Goal: Task Accomplishment & Management: Use online tool/utility

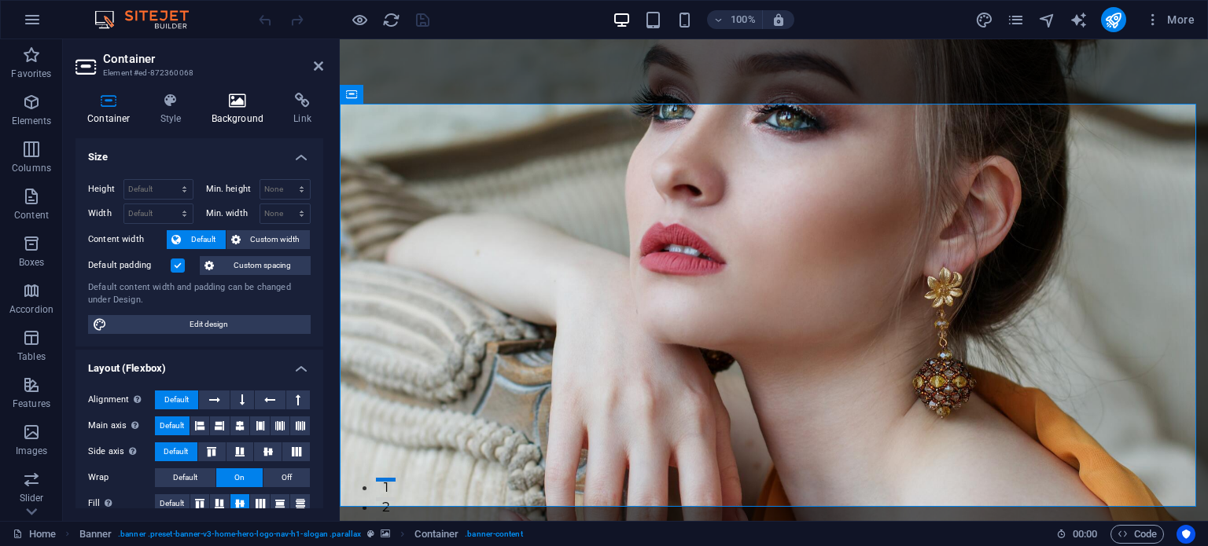
click at [230, 100] on icon at bounding box center [238, 101] width 76 height 16
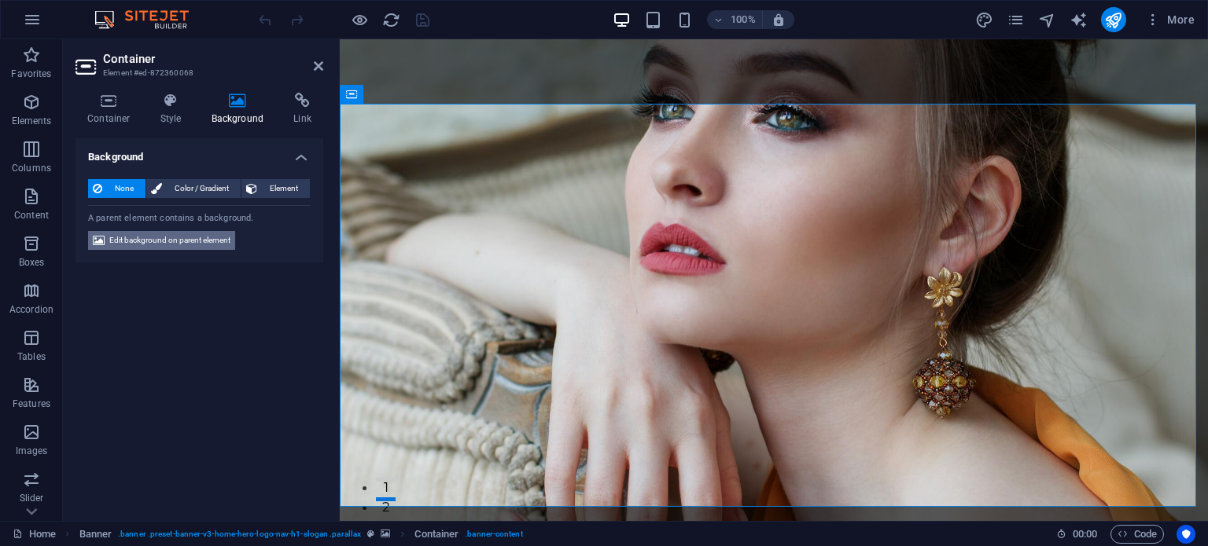
click at [185, 234] on span "Edit background on parent element" at bounding box center [169, 240] width 121 height 19
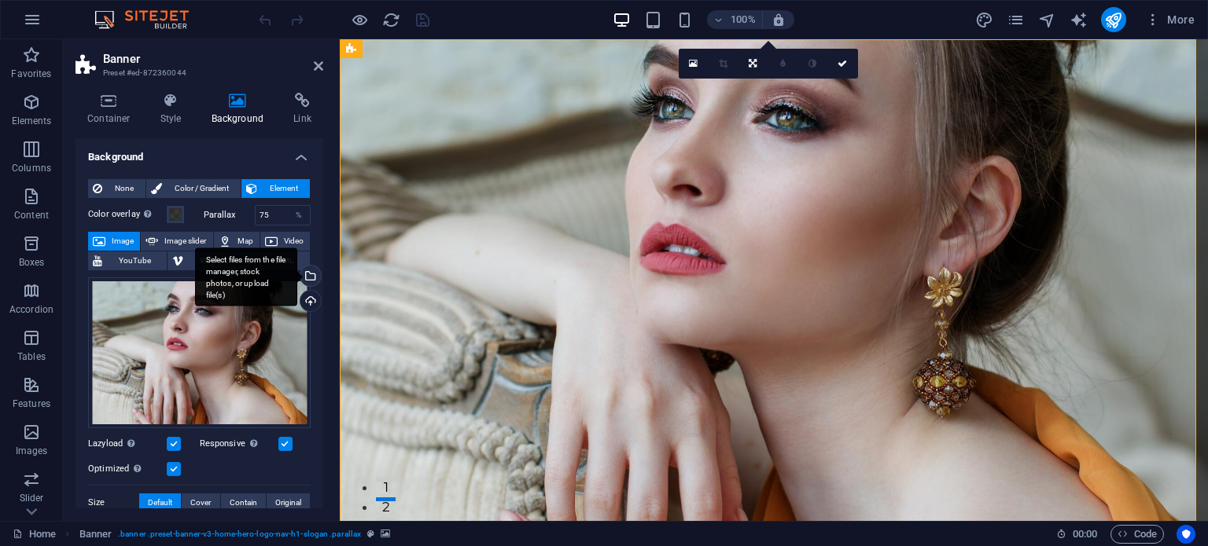
click at [308, 275] on div "Select files from the file manager, stock photos, or upload file(s)" at bounding box center [309, 278] width 24 height 24
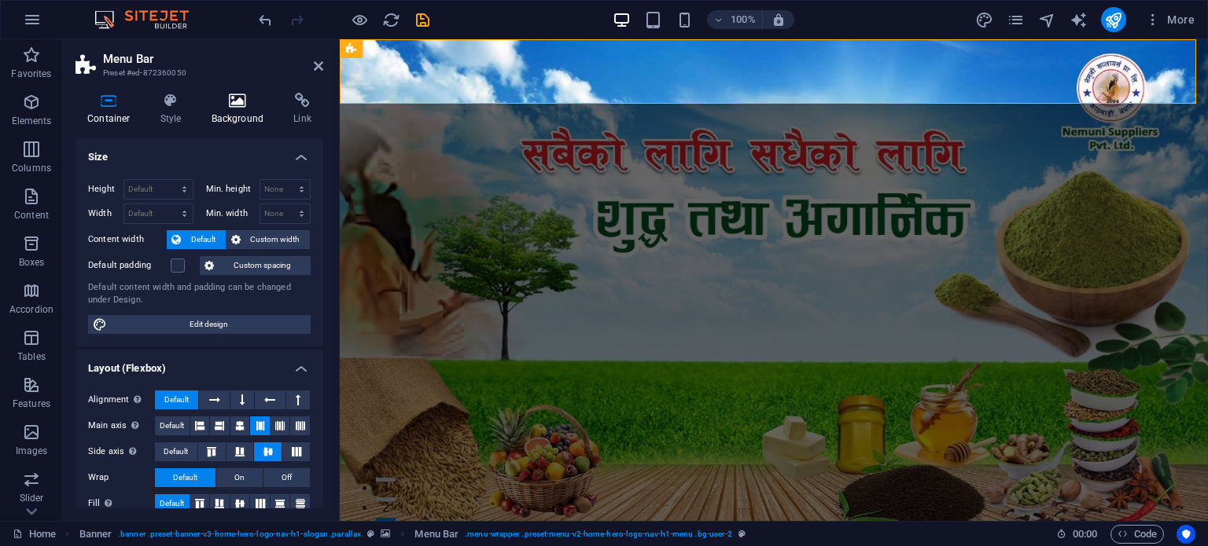
click at [219, 105] on icon at bounding box center [238, 101] width 76 height 16
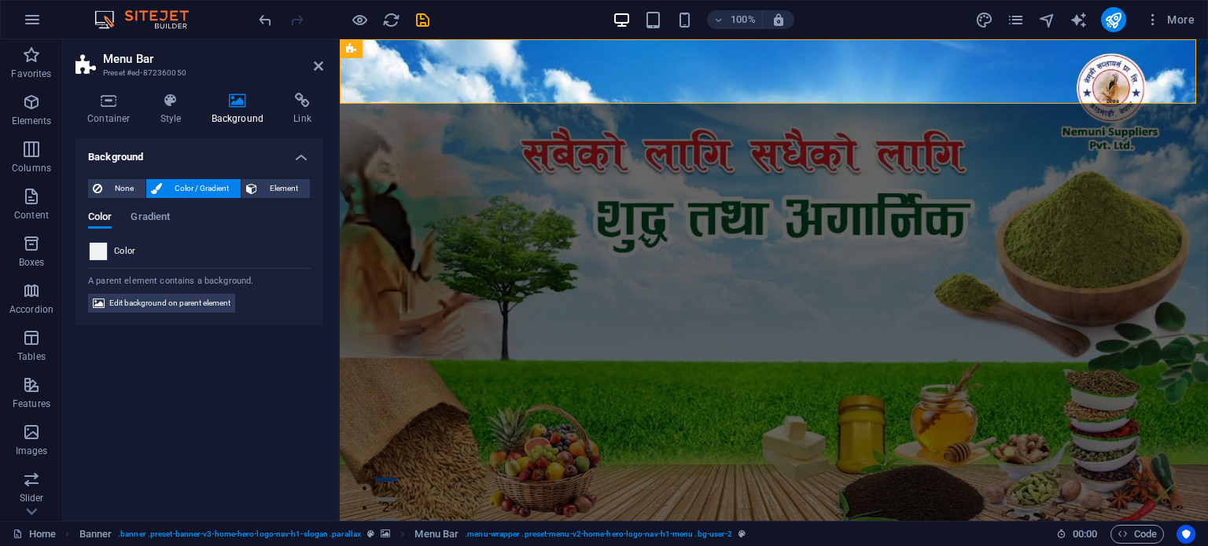
click at [102, 246] on span at bounding box center [98, 251] width 17 height 17
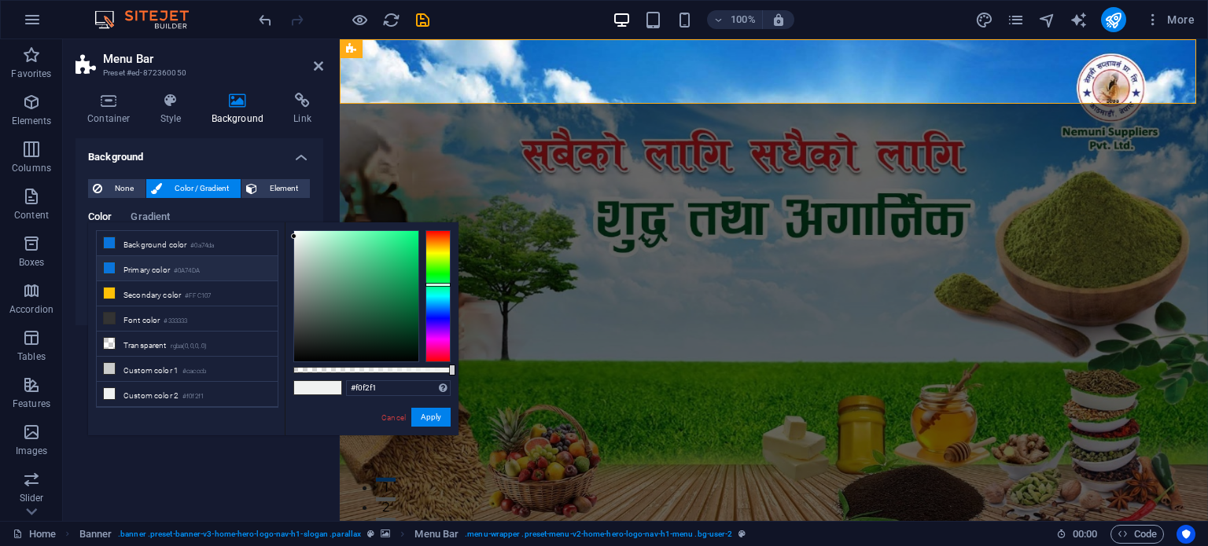
click at [138, 269] on li "Primary color #0A74DA" at bounding box center [187, 268] width 181 height 25
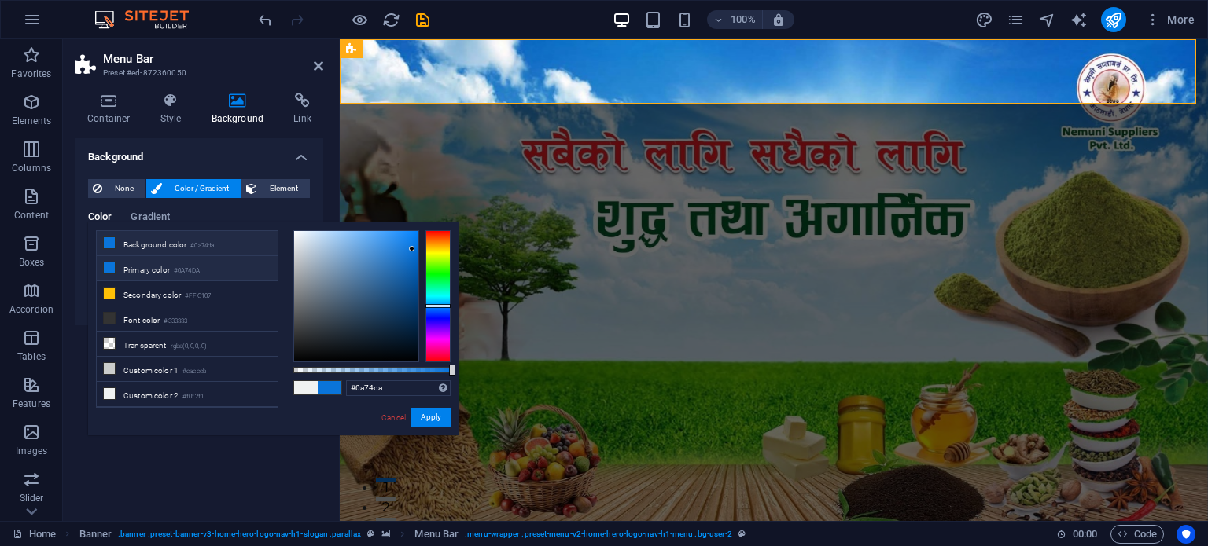
click at [212, 267] on li "Primary color #0A74DA" at bounding box center [187, 268] width 181 height 25
click at [197, 307] on li "Font color #333333" at bounding box center [187, 319] width 181 height 25
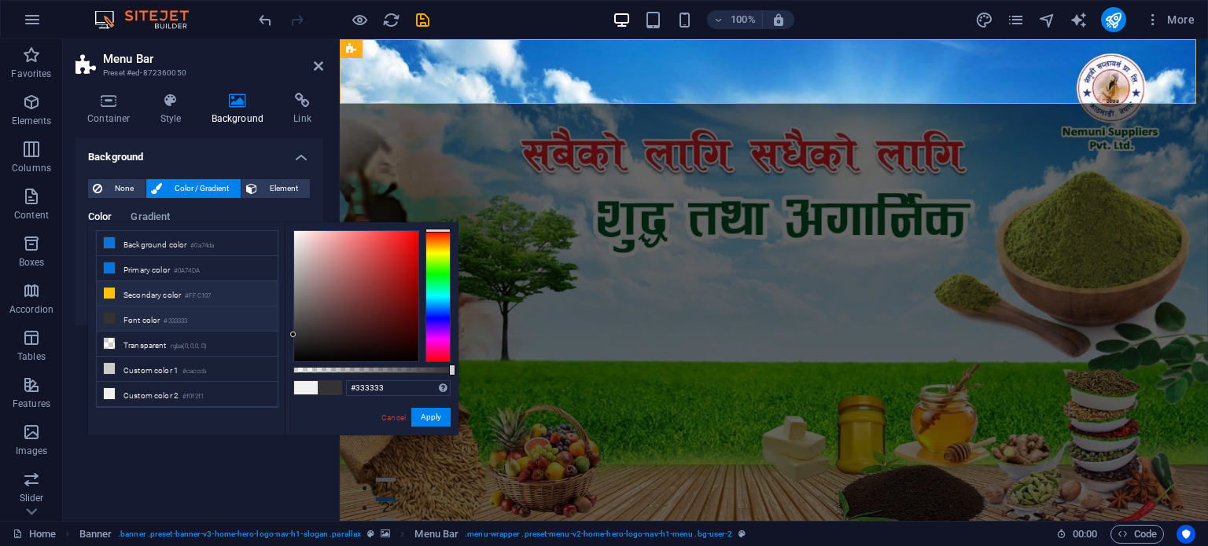
click at [184, 296] on li "Secondary color #FFC107" at bounding box center [187, 293] width 181 height 25
type input "#ffc107"
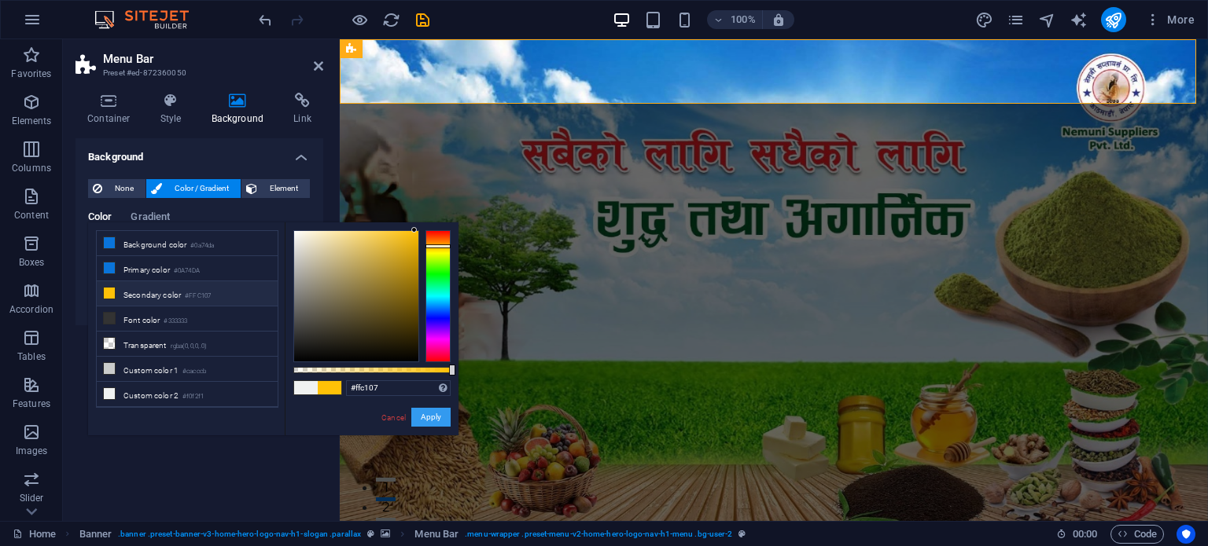
click at [437, 421] on button "Apply" at bounding box center [430, 417] width 39 height 19
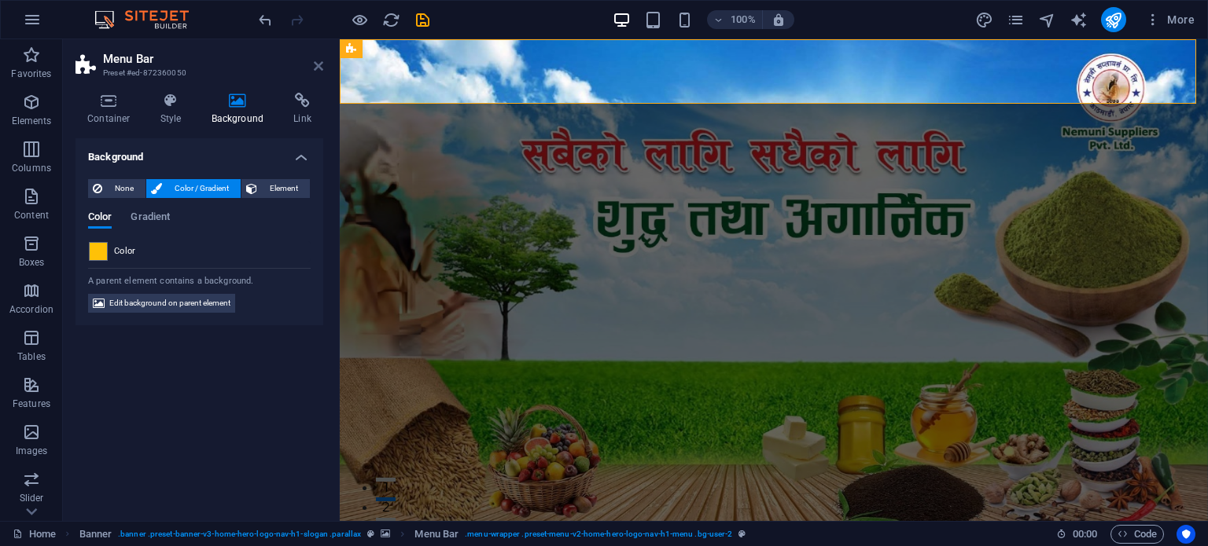
click at [320, 64] on icon at bounding box center [318, 66] width 9 height 13
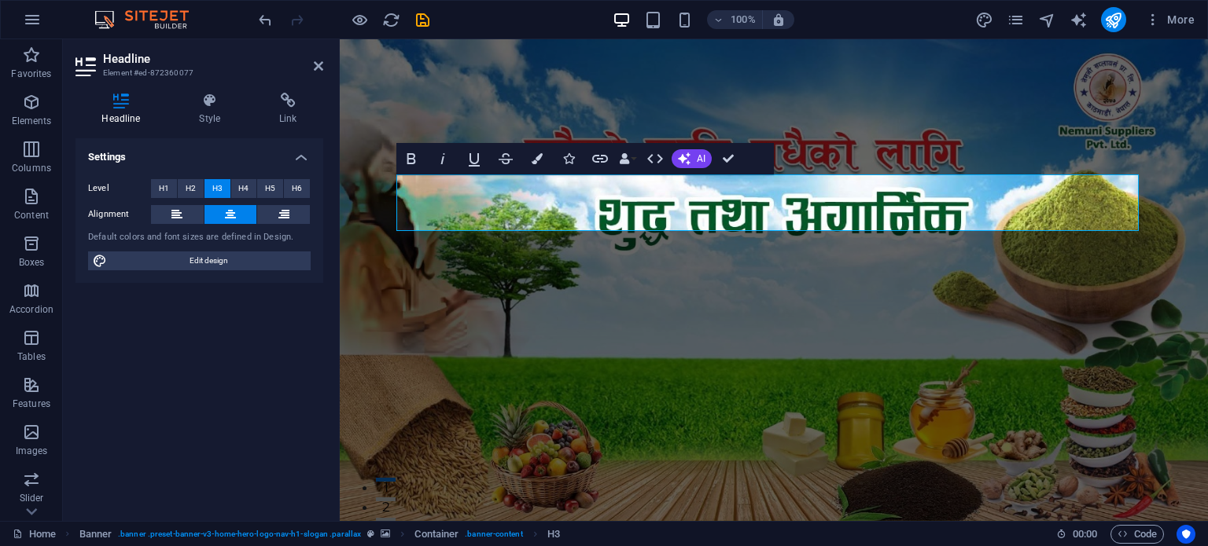
click at [517, 320] on figure at bounding box center [774, 280] width 868 height 482
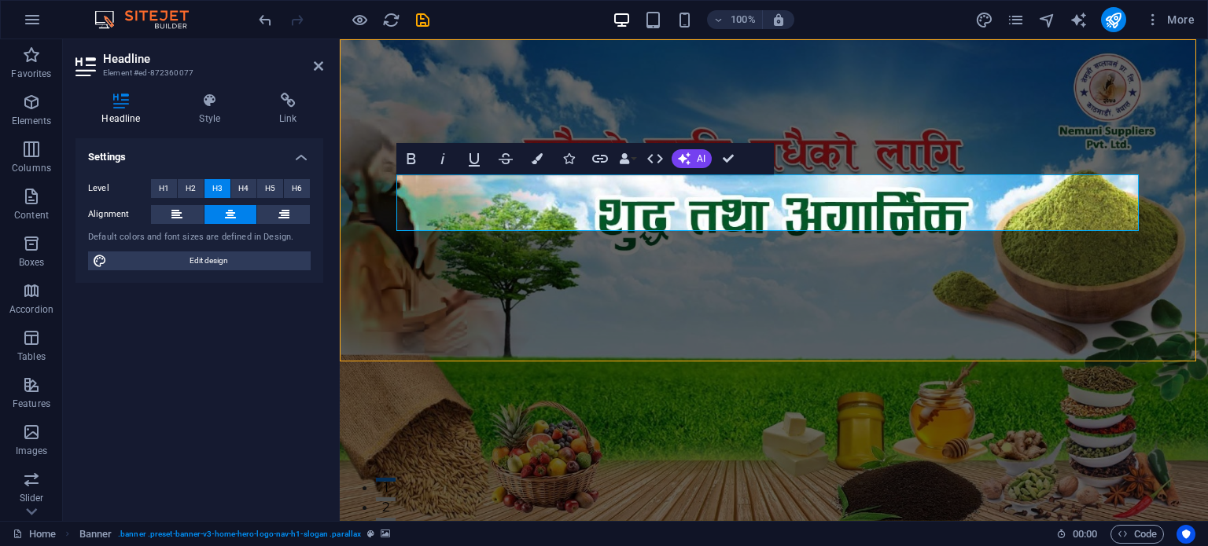
click at [517, 320] on figure at bounding box center [774, 280] width 868 height 482
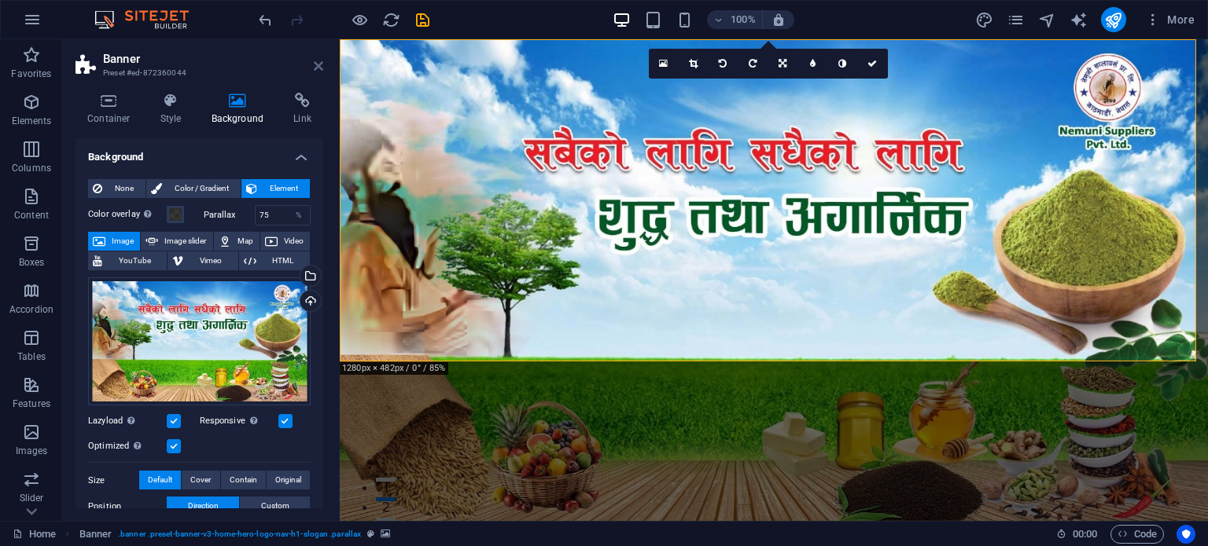
click at [315, 70] on icon at bounding box center [318, 66] width 9 height 13
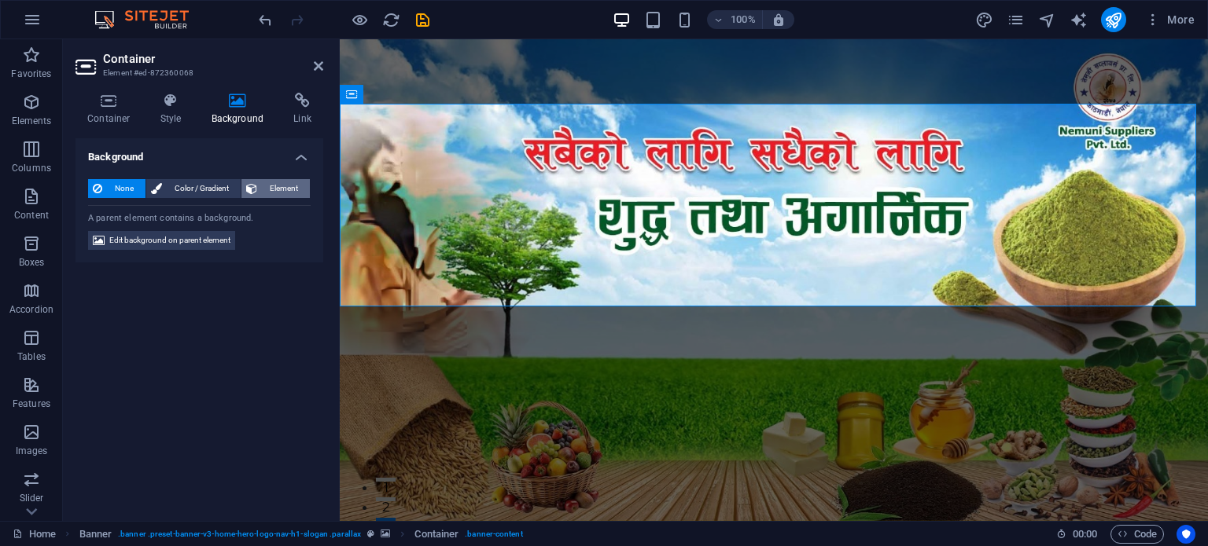
click at [259, 193] on button "Element" at bounding box center [275, 188] width 68 height 19
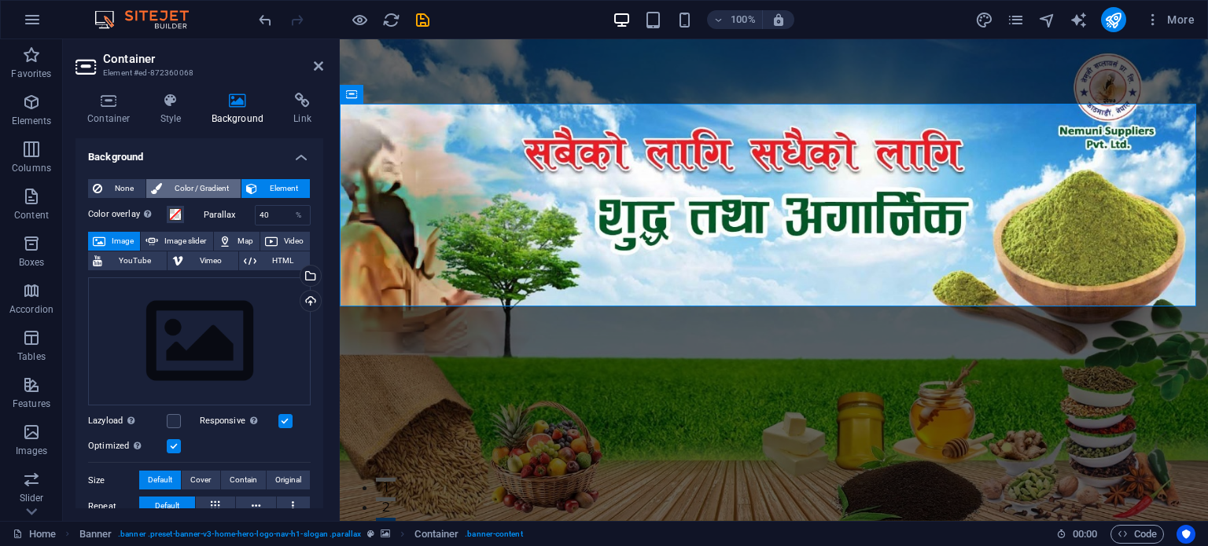
click at [197, 191] on span "Color / Gradient" at bounding box center [201, 188] width 69 height 19
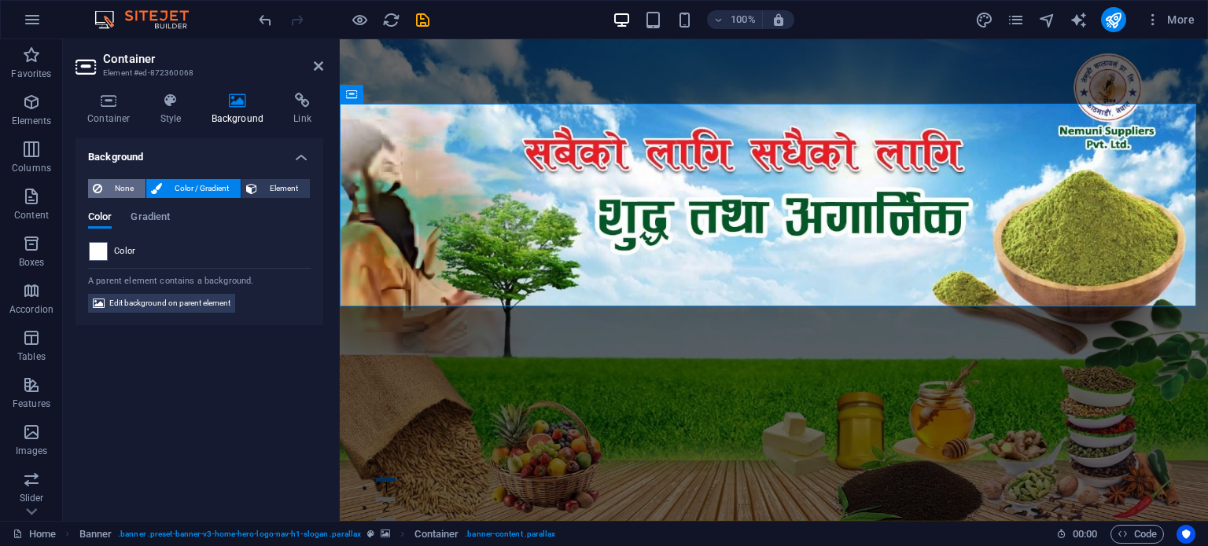
click at [138, 186] on span "None" at bounding box center [124, 188] width 34 height 19
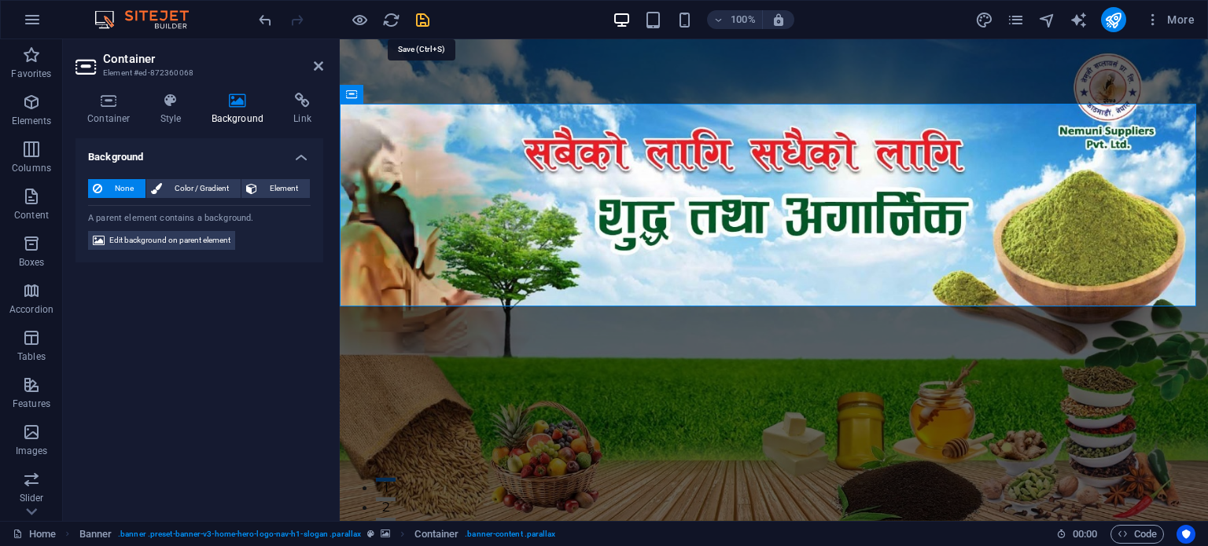
click at [424, 24] on icon "save" at bounding box center [423, 20] width 18 height 18
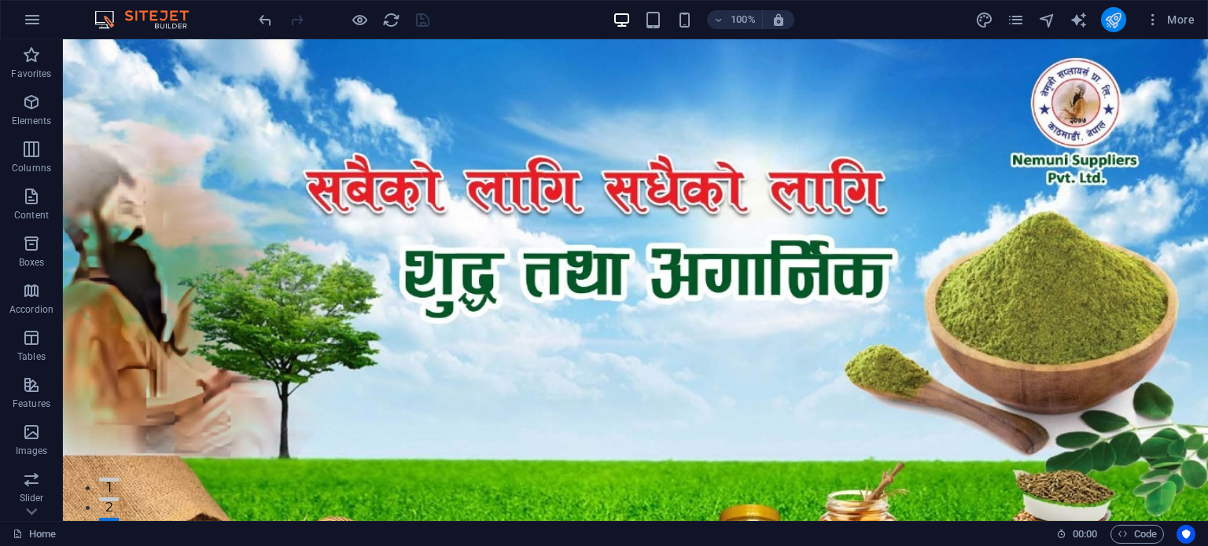
click at [1123, 18] on button "publish" at bounding box center [1113, 19] width 25 height 25
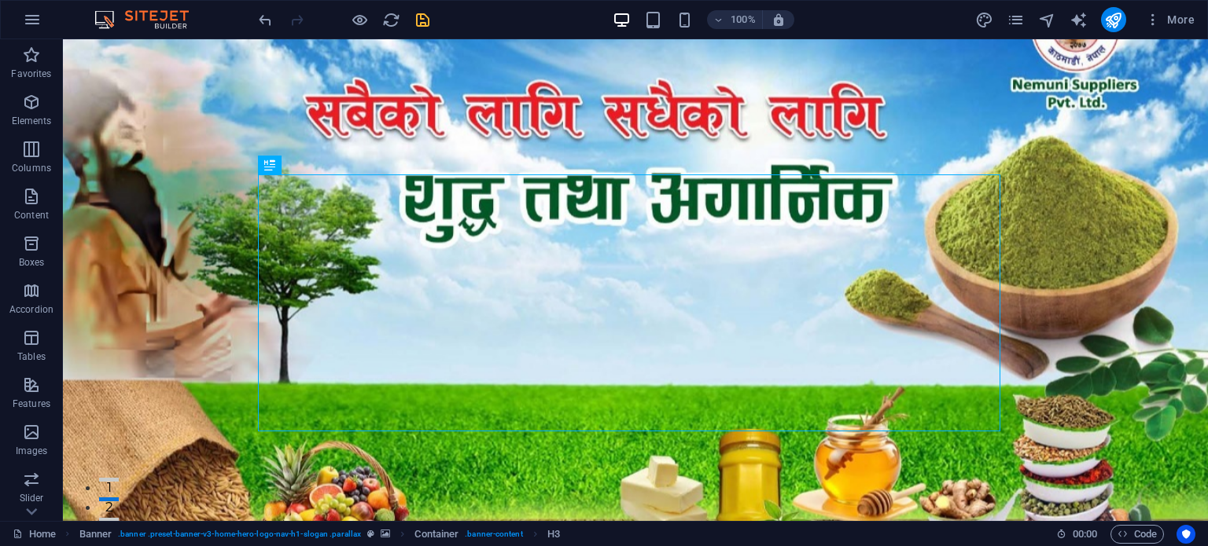
click at [425, 18] on icon "save" at bounding box center [423, 20] width 18 height 18
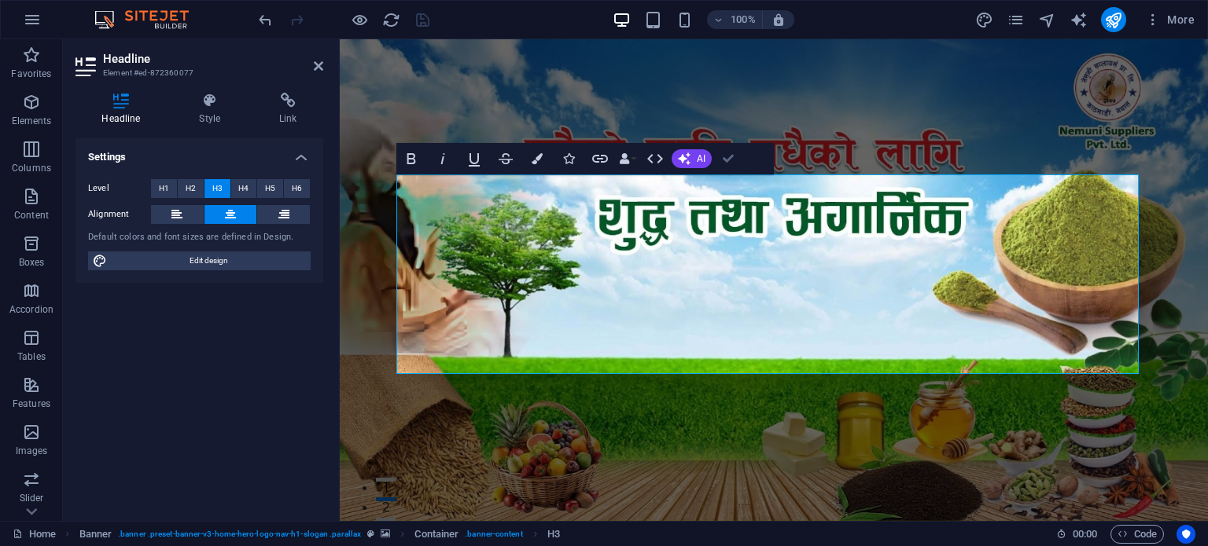
drag, startPoint x: 724, startPoint y: 151, endPoint x: 529, endPoint y: 111, distance: 199.1
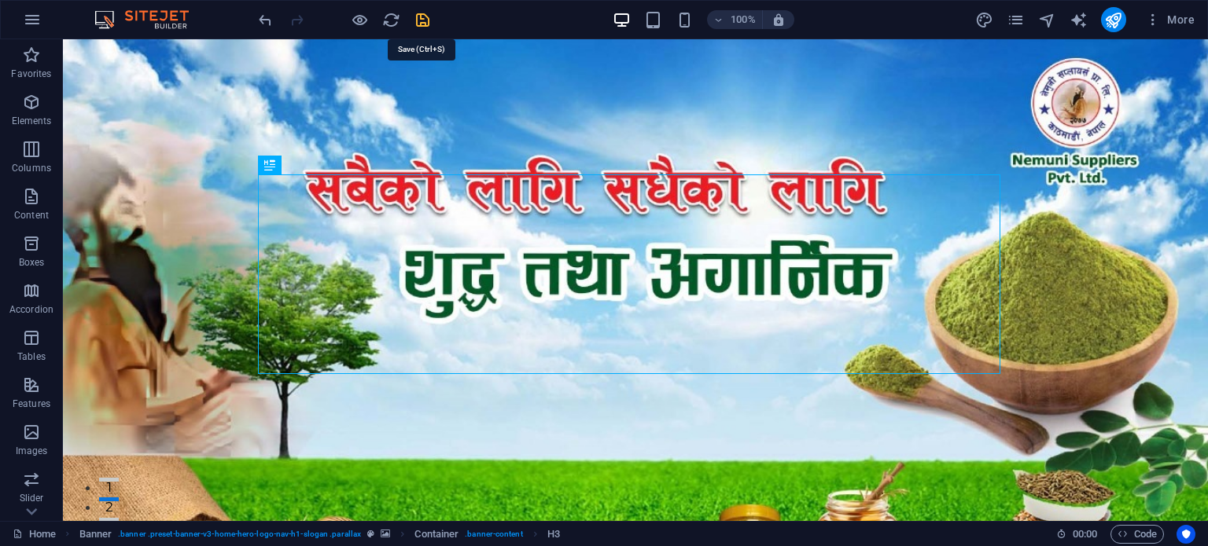
click at [423, 18] on icon "save" at bounding box center [423, 20] width 18 height 18
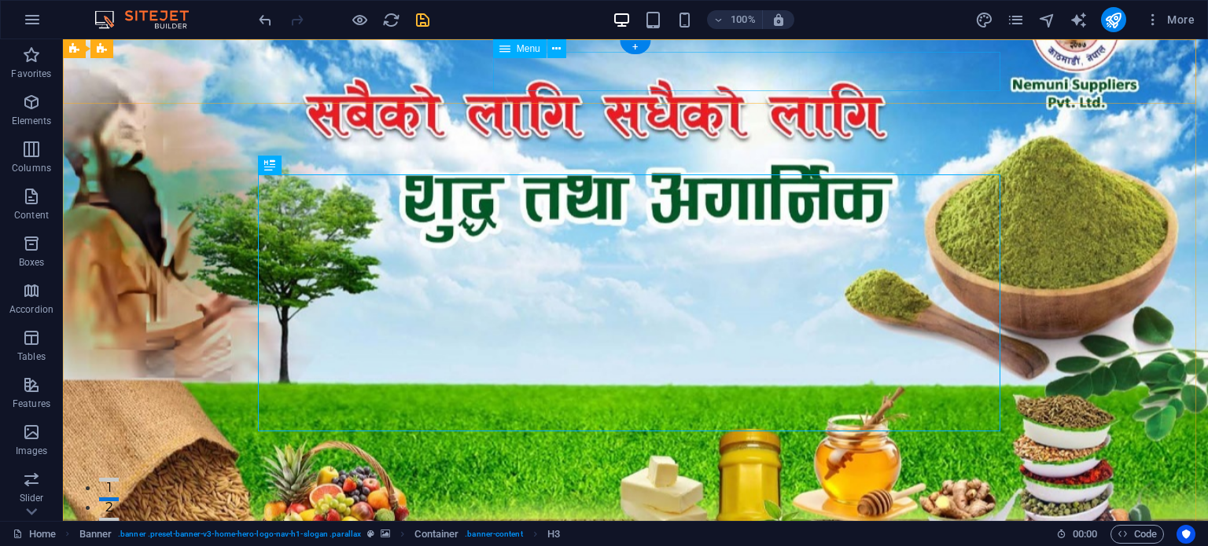
select select
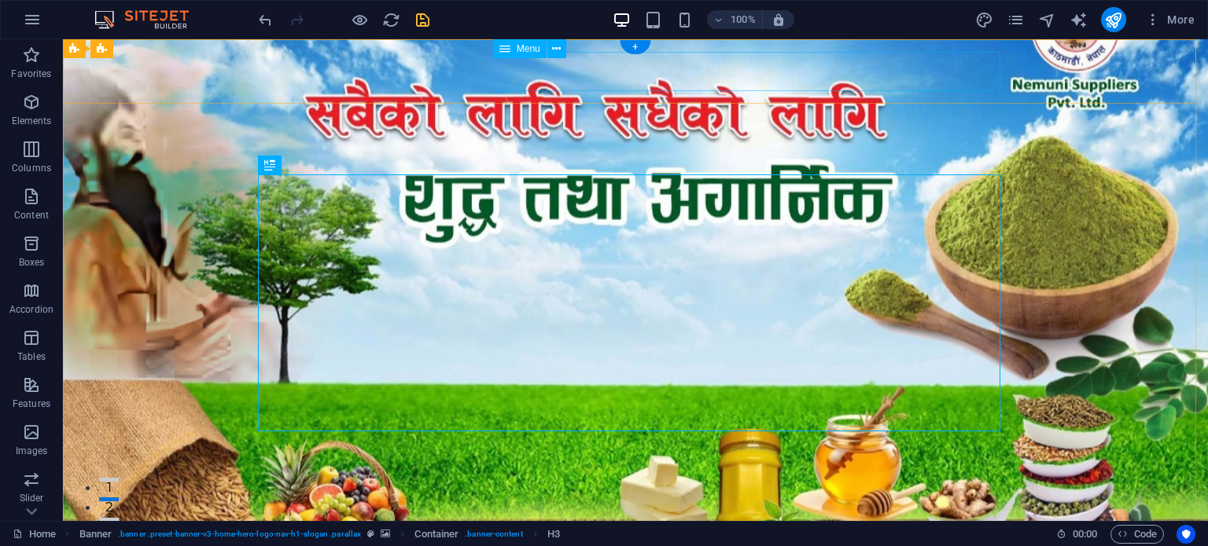
select select
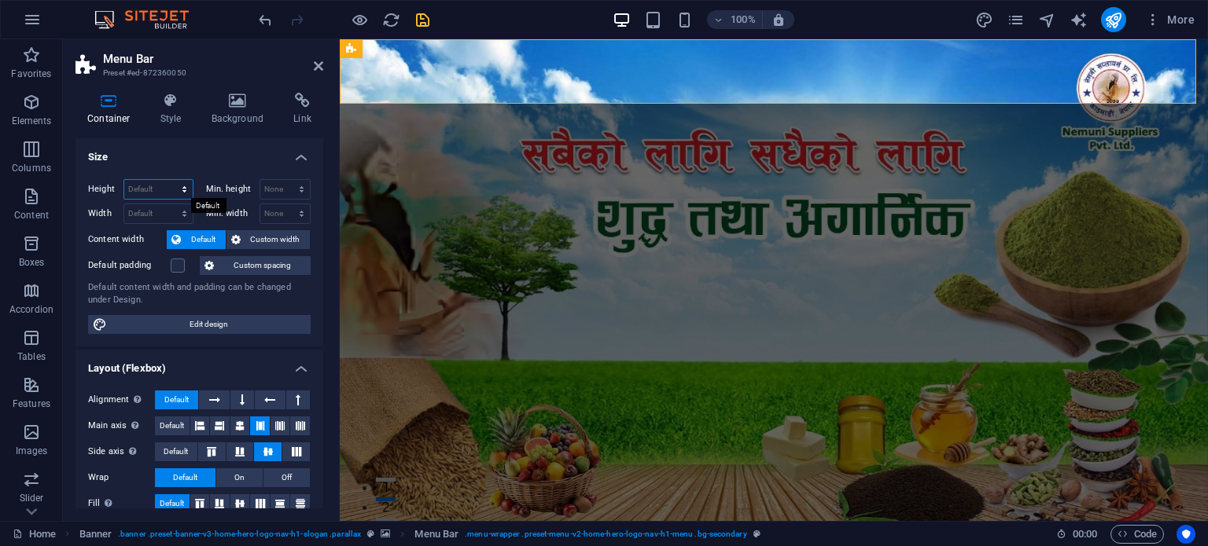
click at [171, 190] on select "Default px rem % vh vw" at bounding box center [158, 189] width 68 height 19
select select "px"
click at [168, 180] on select "Default px rem % vh vw" at bounding box center [158, 189] width 68 height 19
click at [147, 190] on input "82" at bounding box center [158, 189] width 68 height 19
type input "8"
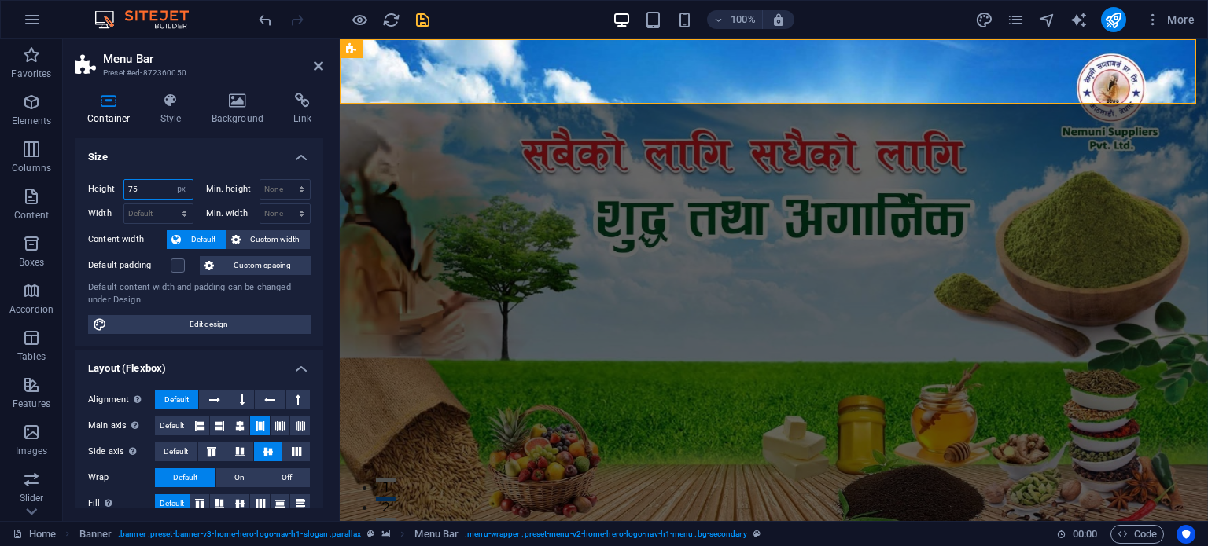
type input "7"
type input "100"
click at [259, 192] on div "None px rem % vh vw" at bounding box center [285, 189] width 52 height 20
click at [272, 192] on select "None px rem % vh vw" at bounding box center [285, 189] width 50 height 19
select select "px"
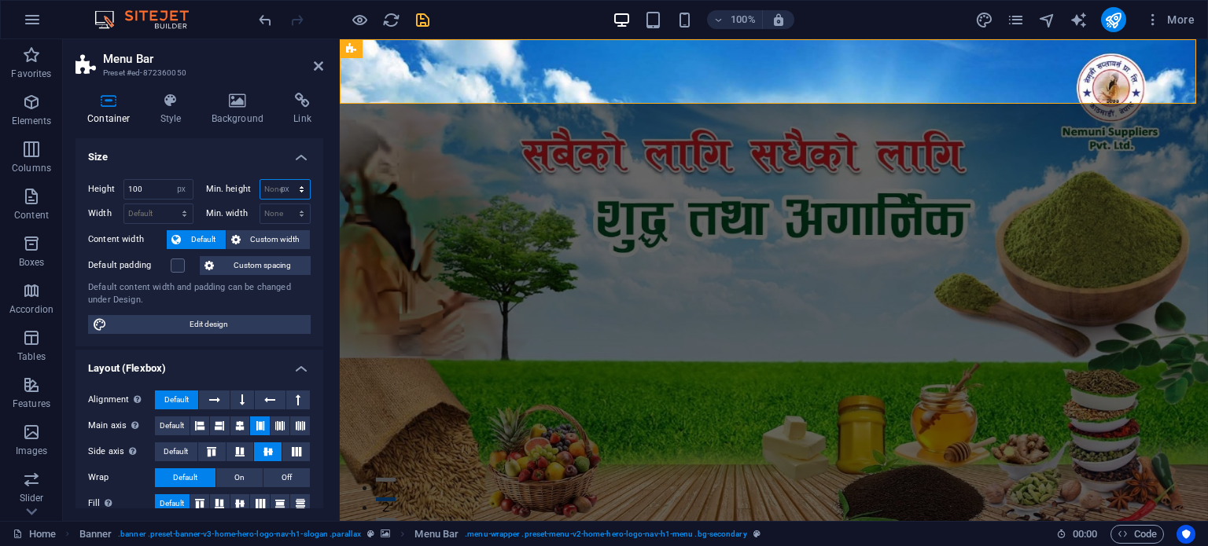
click at [285, 180] on select "None px rem % vh vw" at bounding box center [285, 189] width 50 height 19
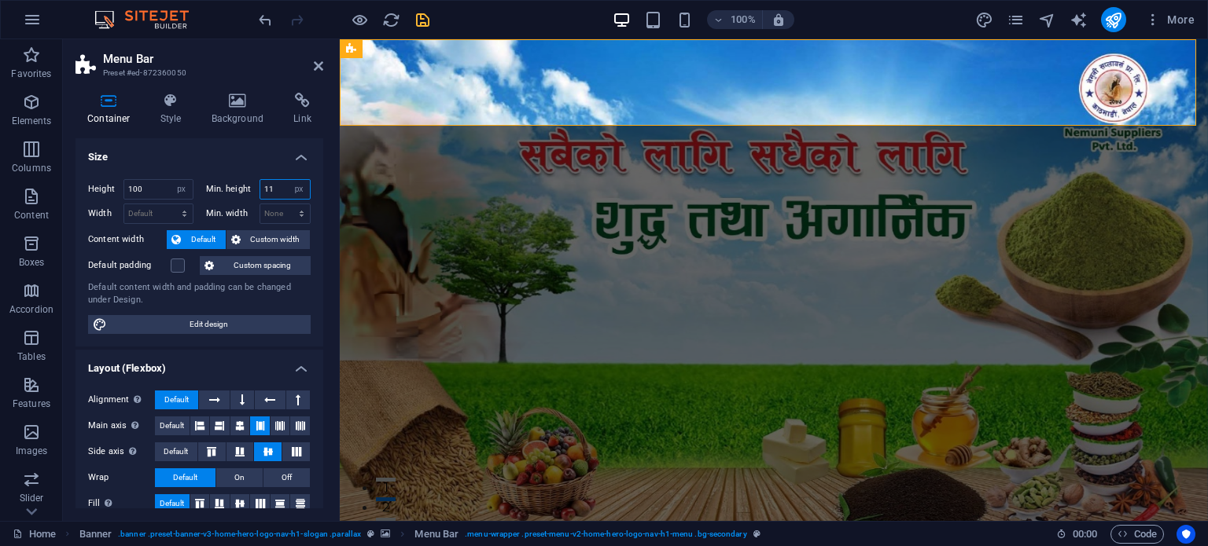
type input "1"
type input "0"
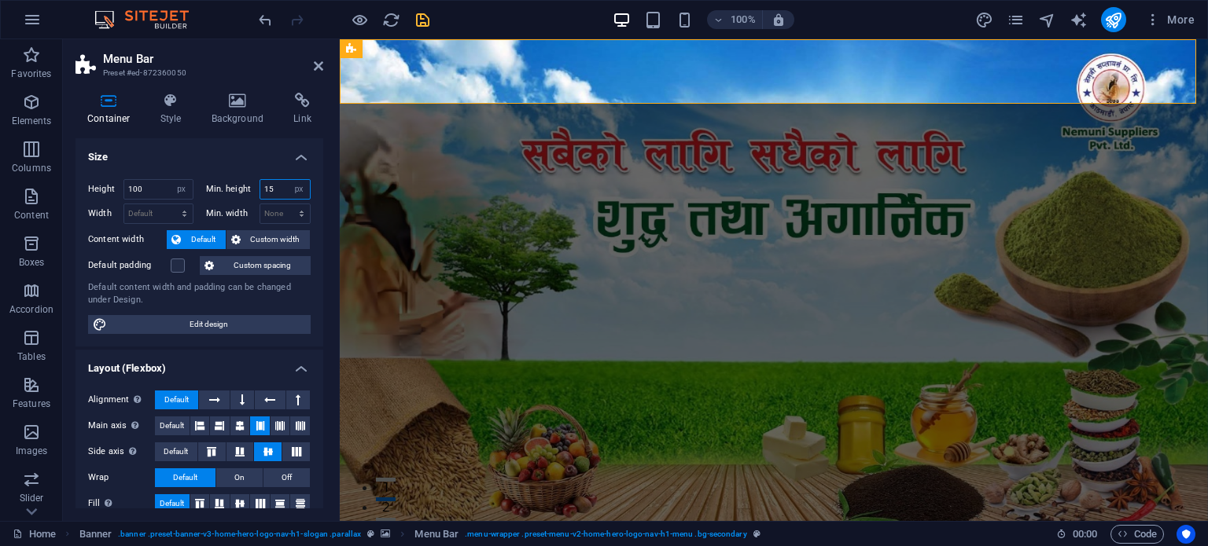
type input "1"
type input "5"
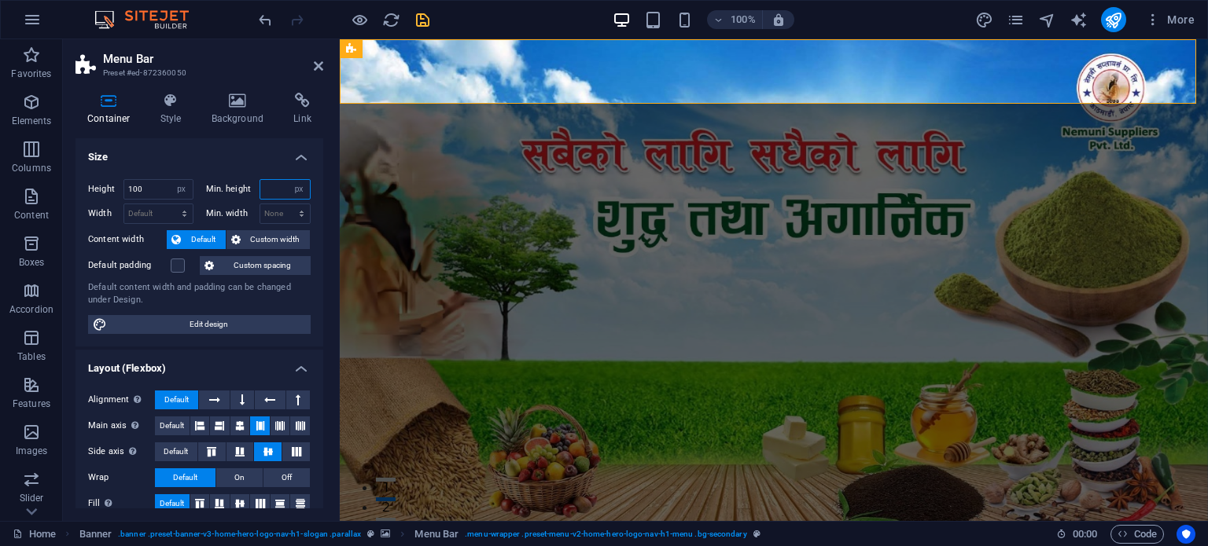
type input "0"
click at [139, 186] on input "100" at bounding box center [158, 189] width 68 height 19
type input "1"
type input "0"
click at [320, 64] on icon at bounding box center [318, 66] width 9 height 13
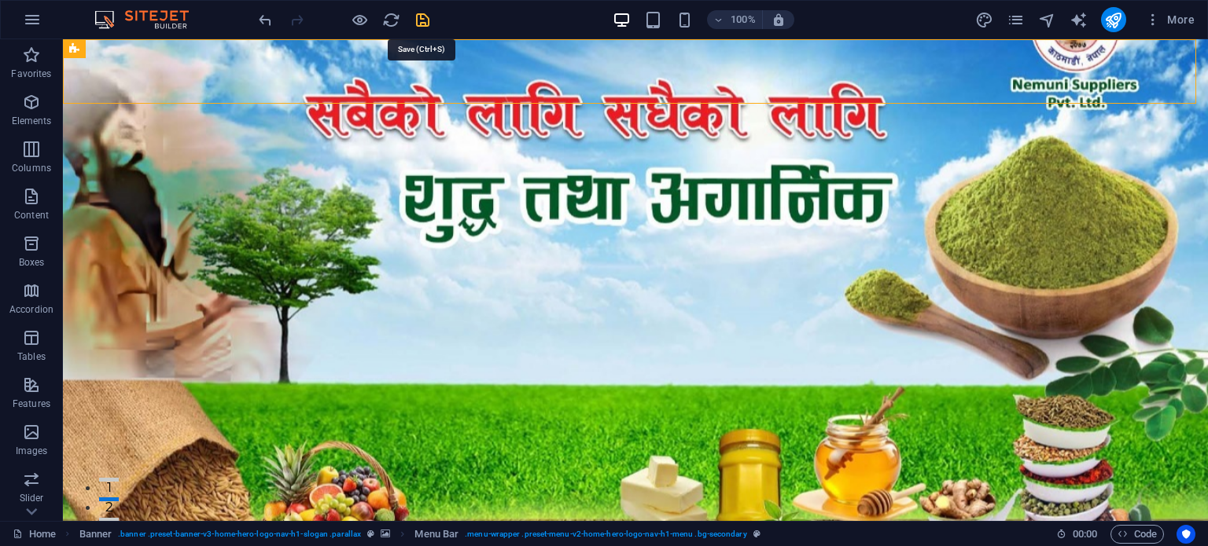
click at [417, 22] on icon "save" at bounding box center [423, 20] width 18 height 18
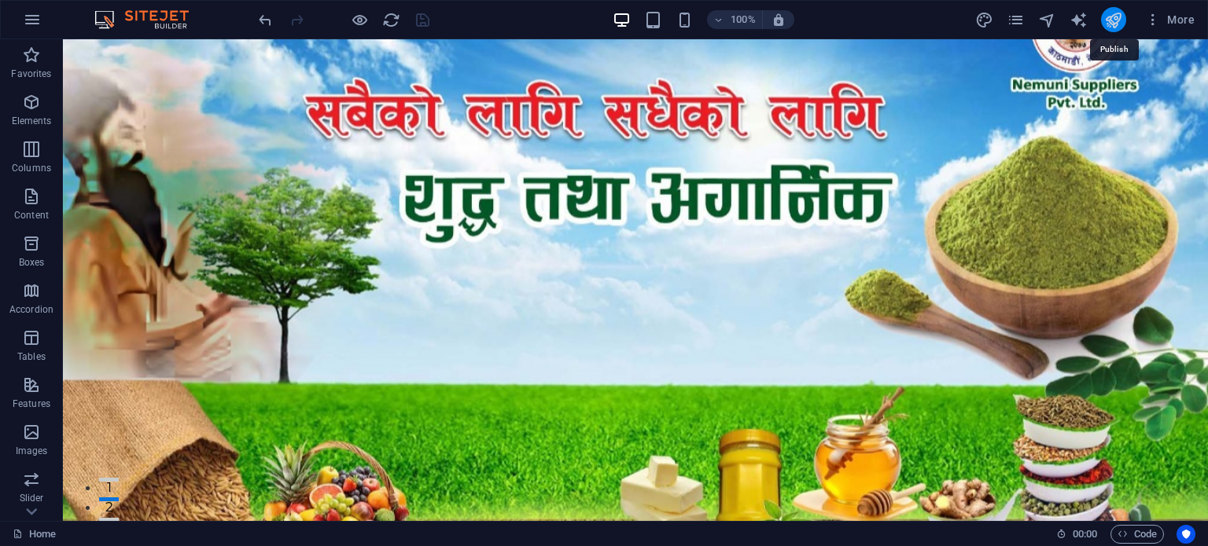
click at [1120, 18] on icon "publish" at bounding box center [1113, 20] width 18 height 18
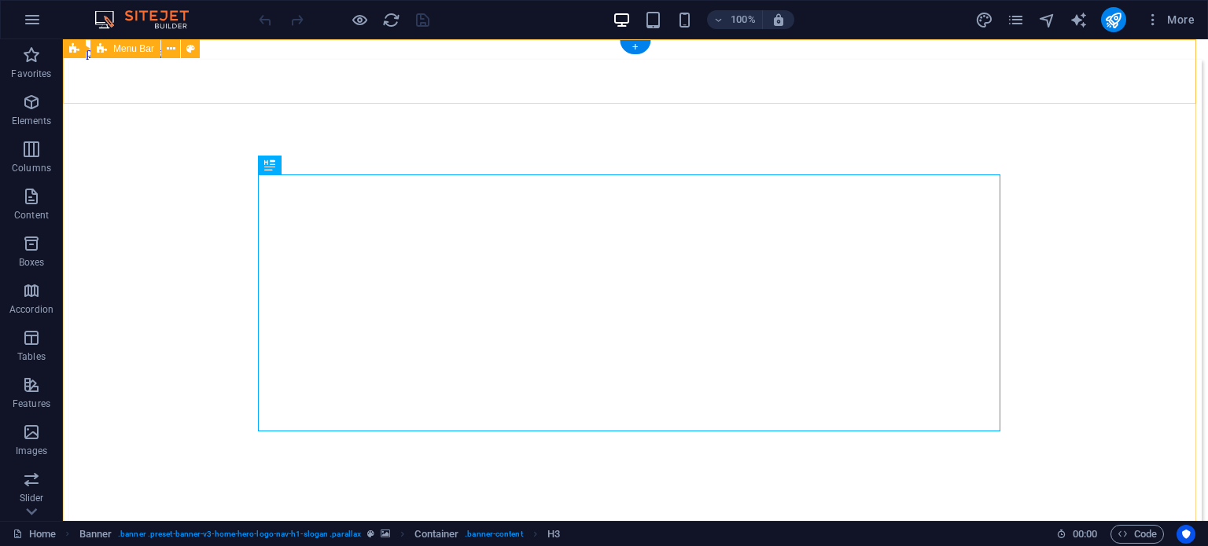
select select "px"
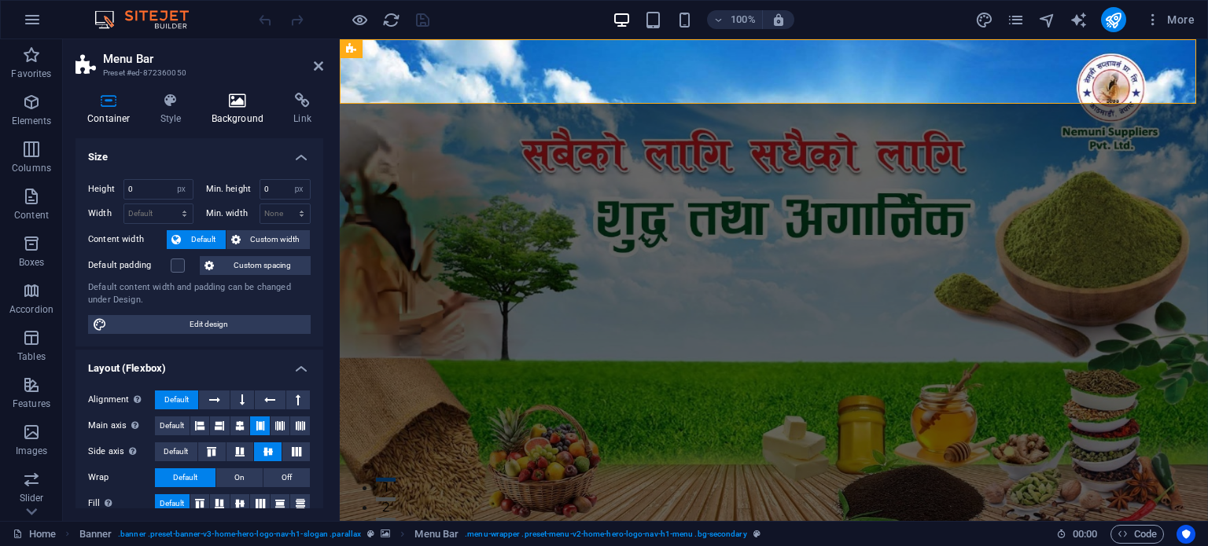
click at [245, 106] on icon at bounding box center [238, 101] width 76 height 16
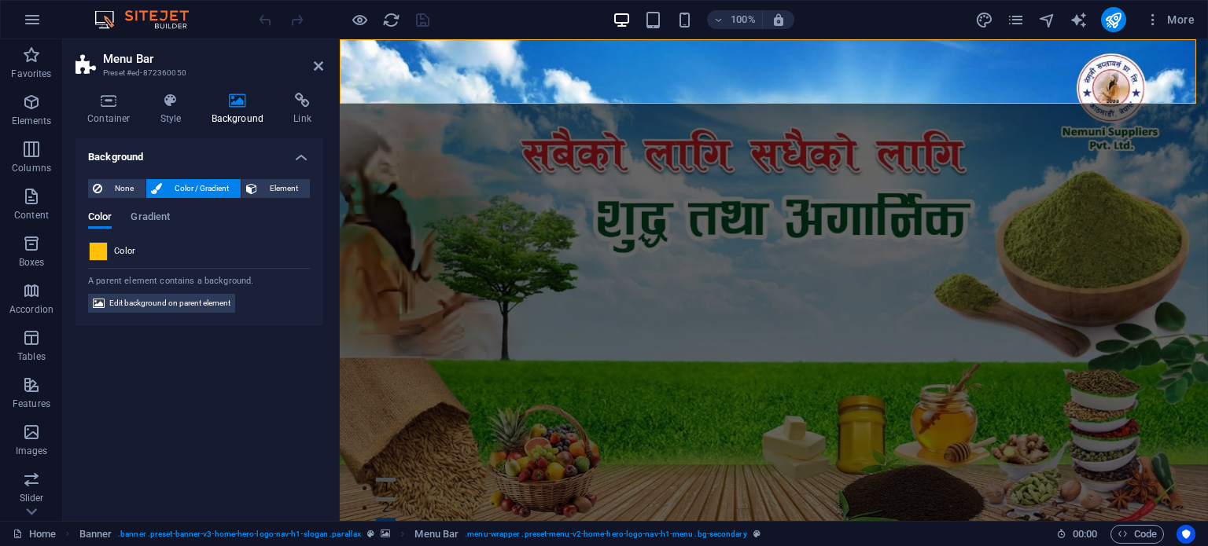
click at [101, 245] on span at bounding box center [98, 251] width 17 height 17
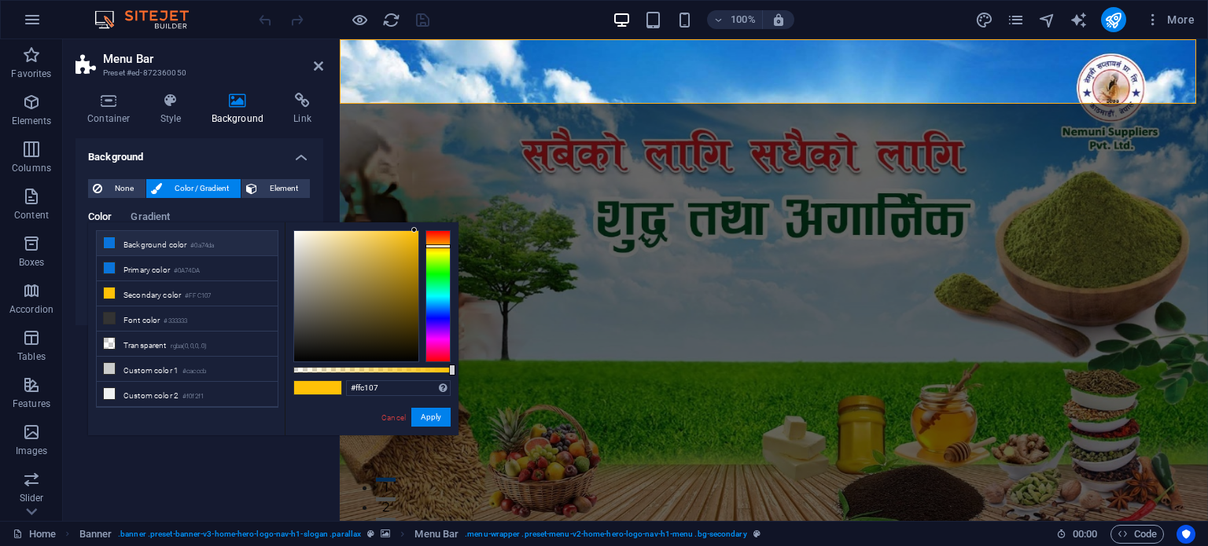
click at [220, 246] on li "Background color #0a74da" at bounding box center [187, 243] width 181 height 25
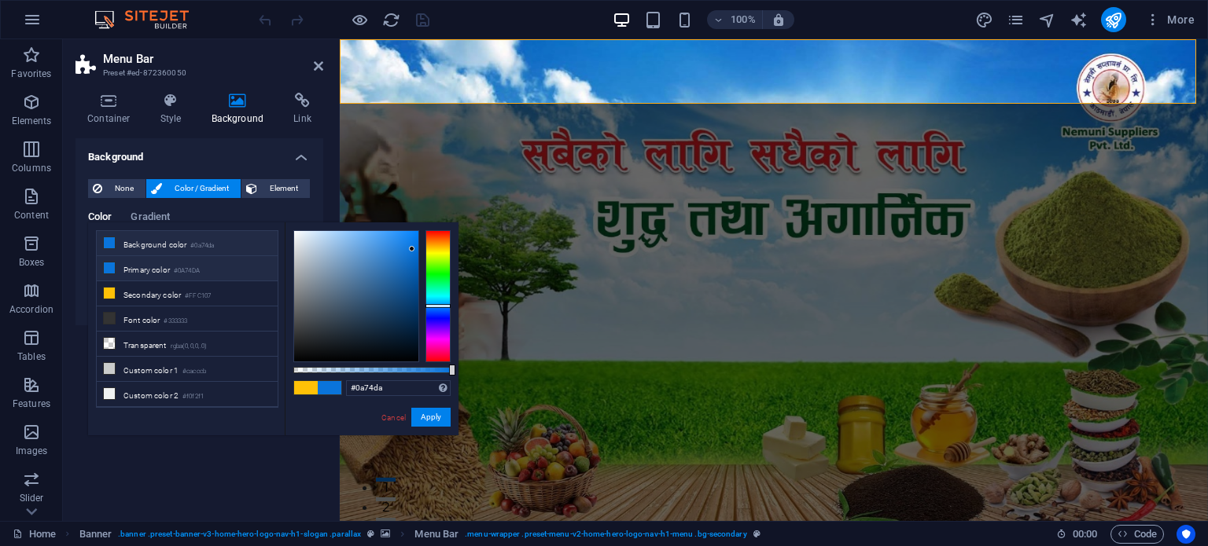
click at [160, 278] on li "Primary color #0A74DA" at bounding box center [187, 268] width 181 height 25
click at [189, 285] on li "Secondary color #FFC107" at bounding box center [187, 293] width 181 height 25
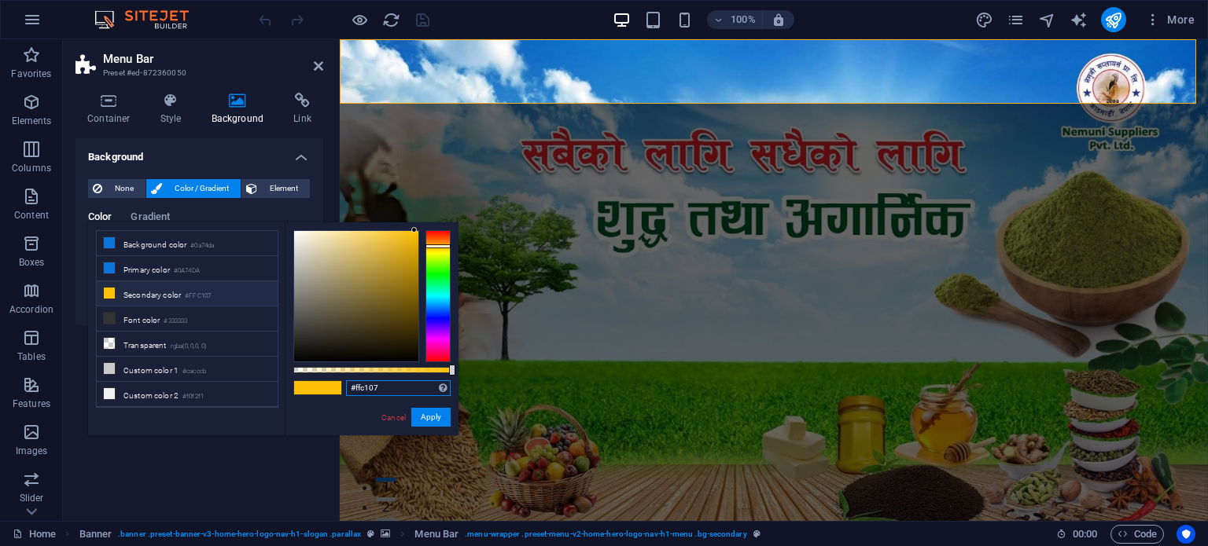
click at [392, 388] on input "#ffc107" at bounding box center [398, 389] width 105 height 16
click at [167, 243] on li "Background color #0a74da" at bounding box center [187, 243] width 181 height 25
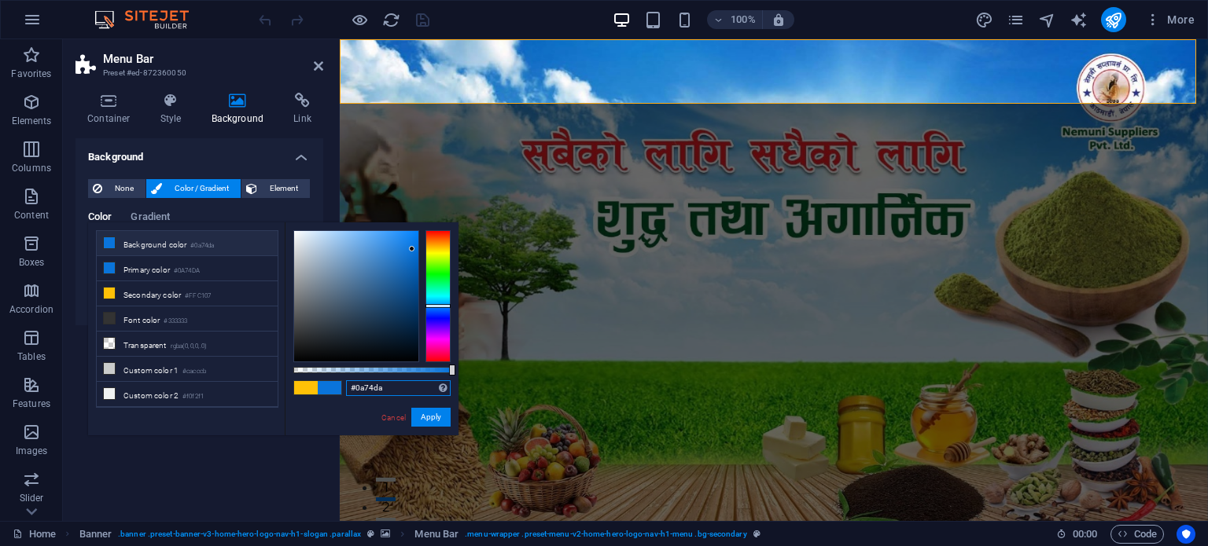
click at [391, 389] on input "#0a74da" at bounding box center [398, 389] width 105 height 16
paste input "#ffc107"
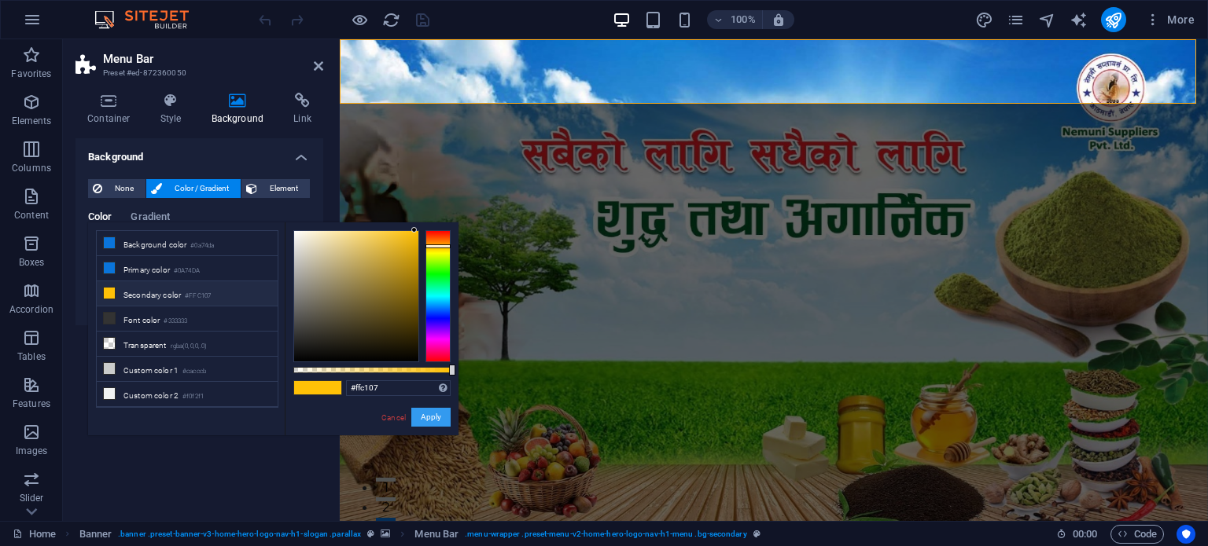
click at [420, 422] on button "Apply" at bounding box center [430, 417] width 39 height 19
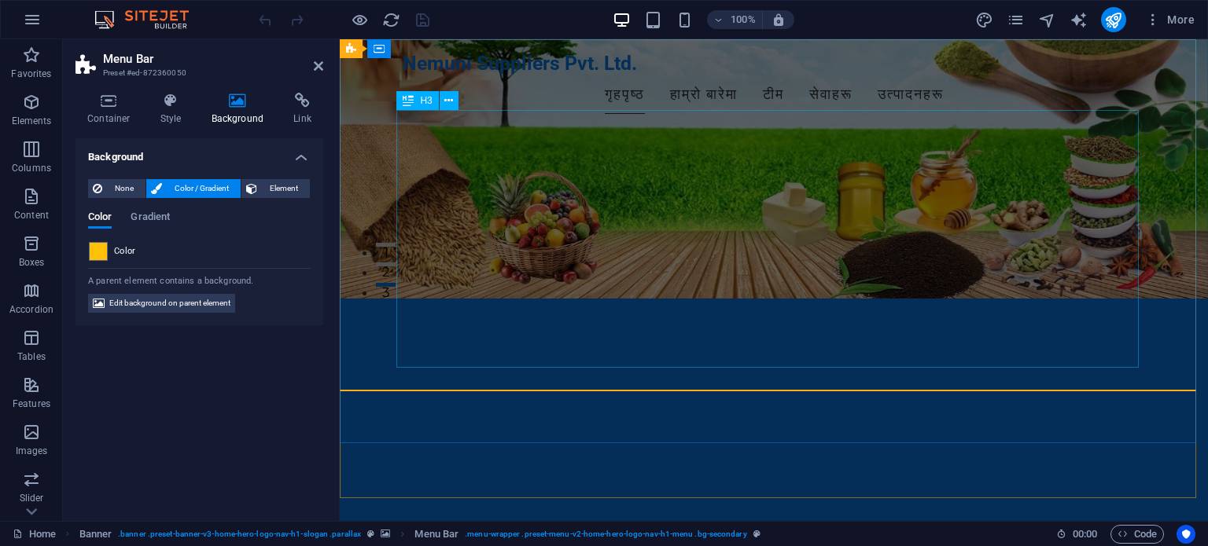
scroll to position [236, 0]
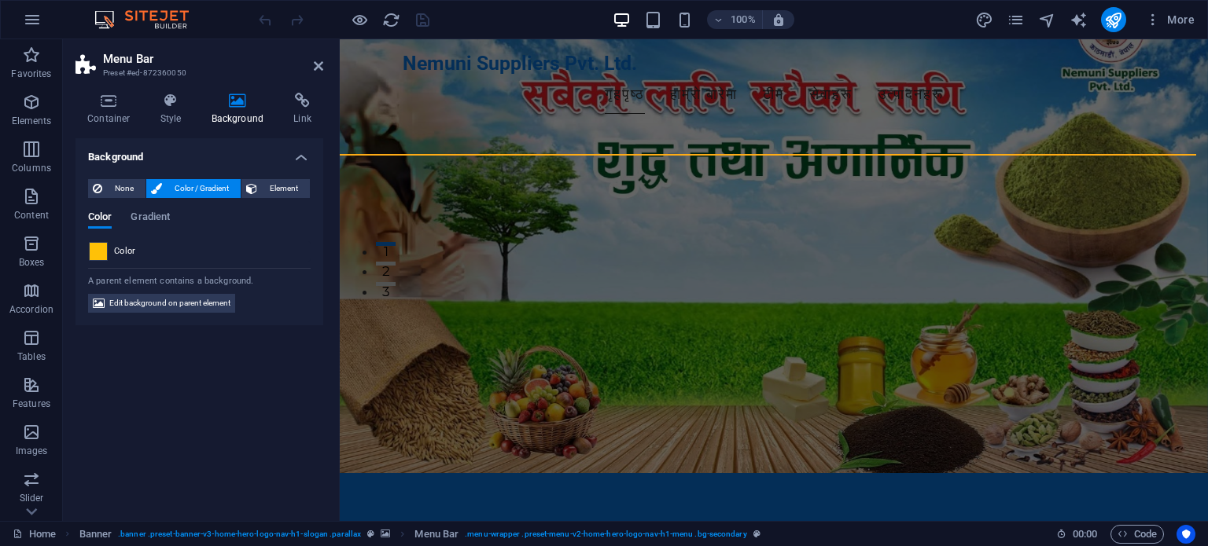
click at [101, 252] on span at bounding box center [98, 251] width 17 height 17
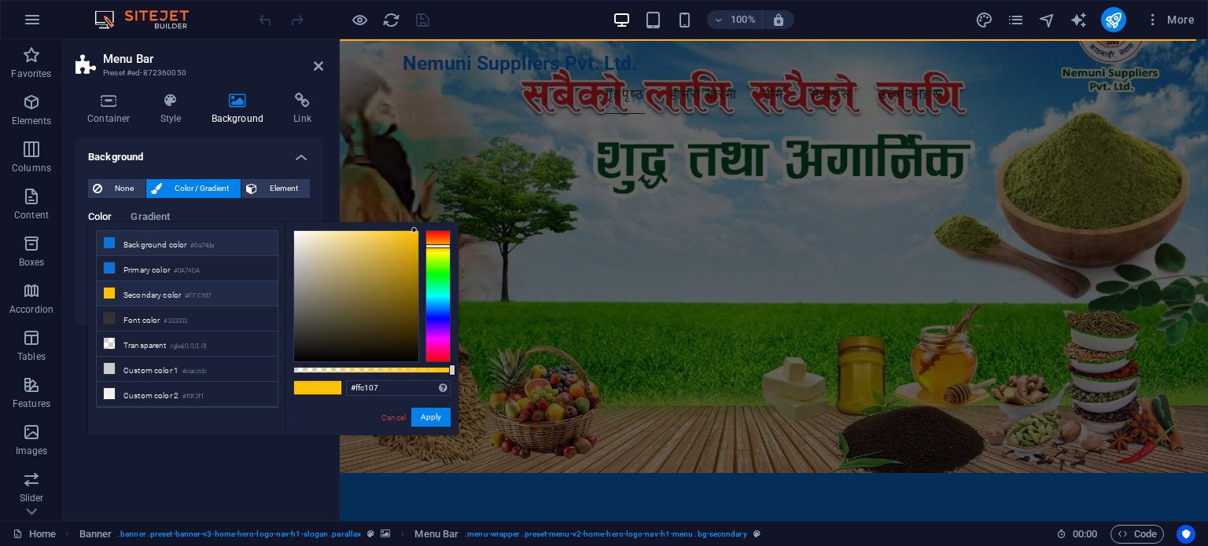
click at [120, 245] on li "Background color #0a74da" at bounding box center [187, 243] width 181 height 25
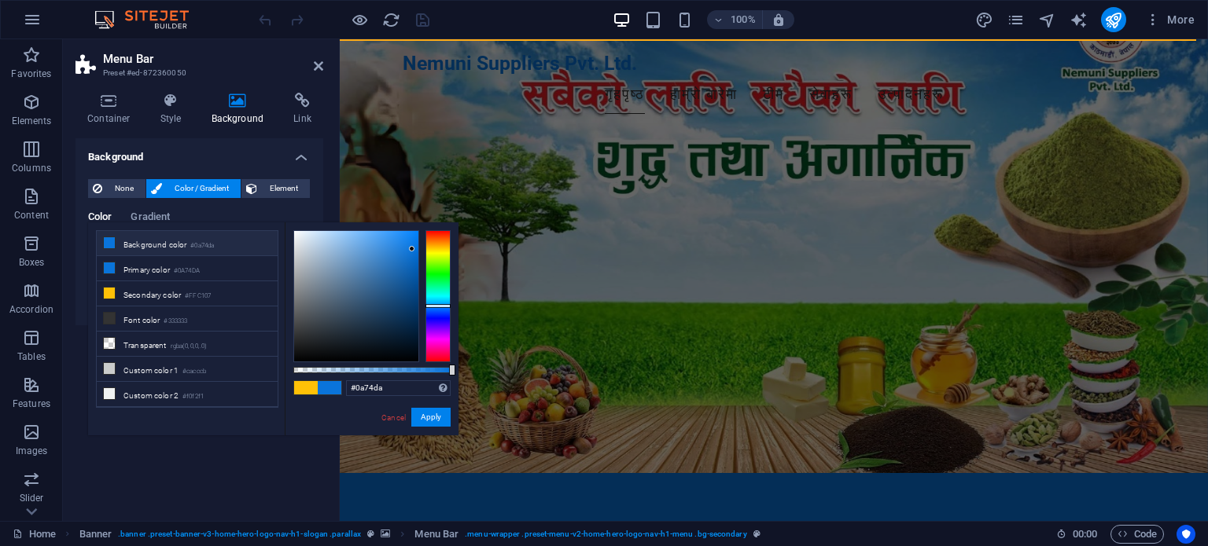
click at [308, 383] on span at bounding box center [306, 387] width 24 height 13
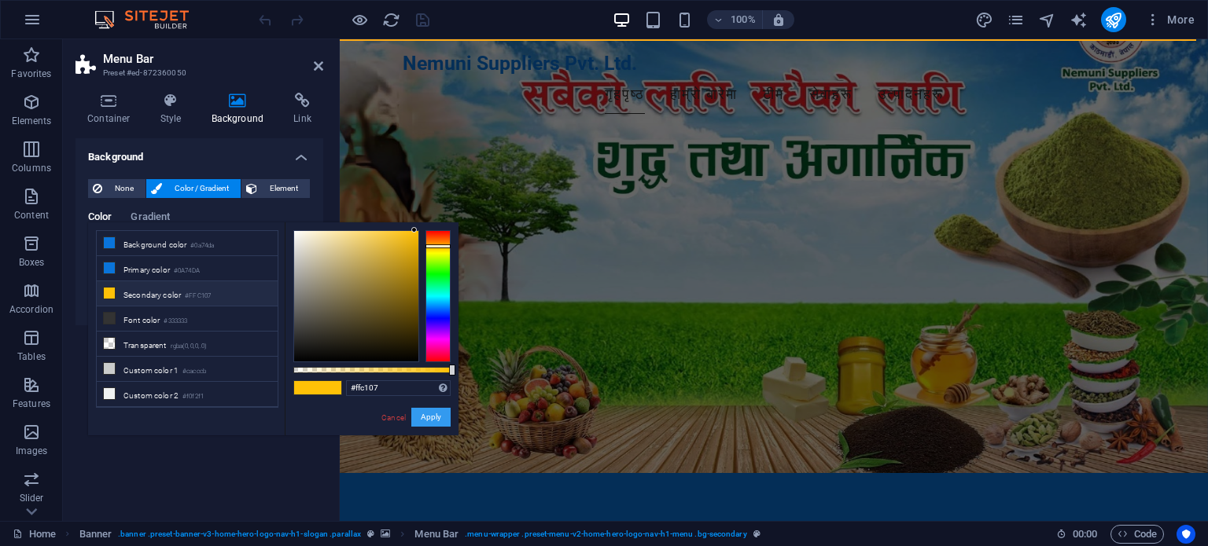
click at [428, 423] on button "Apply" at bounding box center [430, 417] width 39 height 19
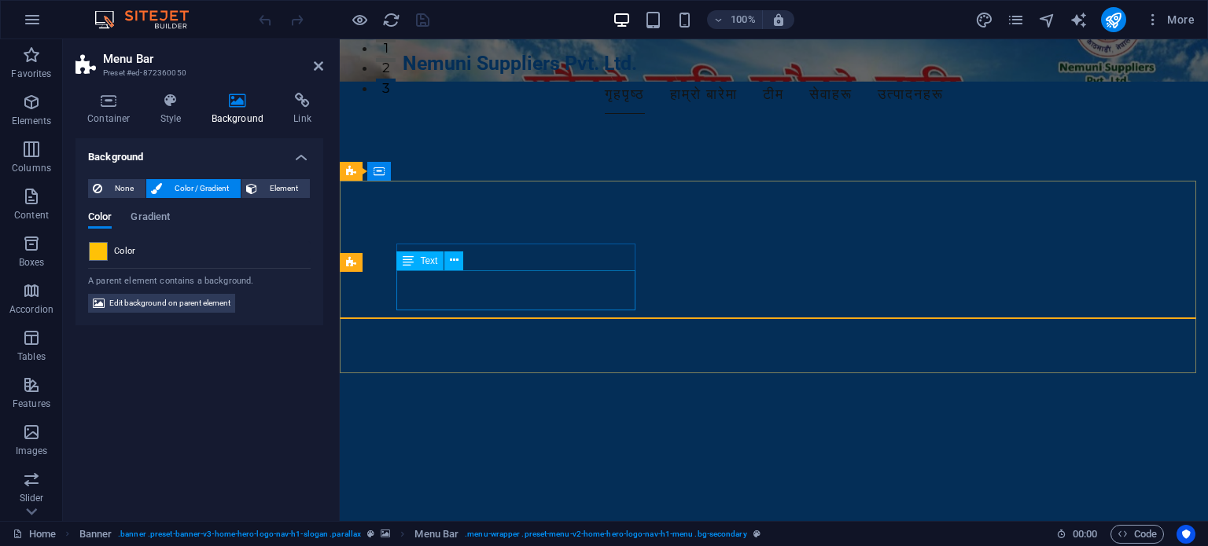
scroll to position [157, 0]
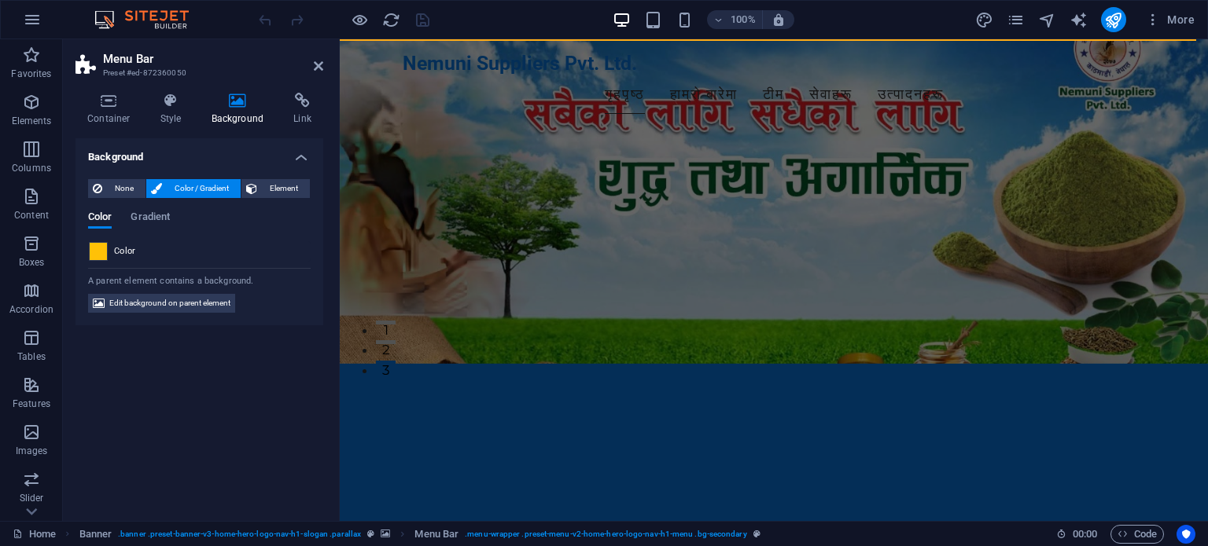
click at [101, 260] on div at bounding box center [98, 251] width 19 height 19
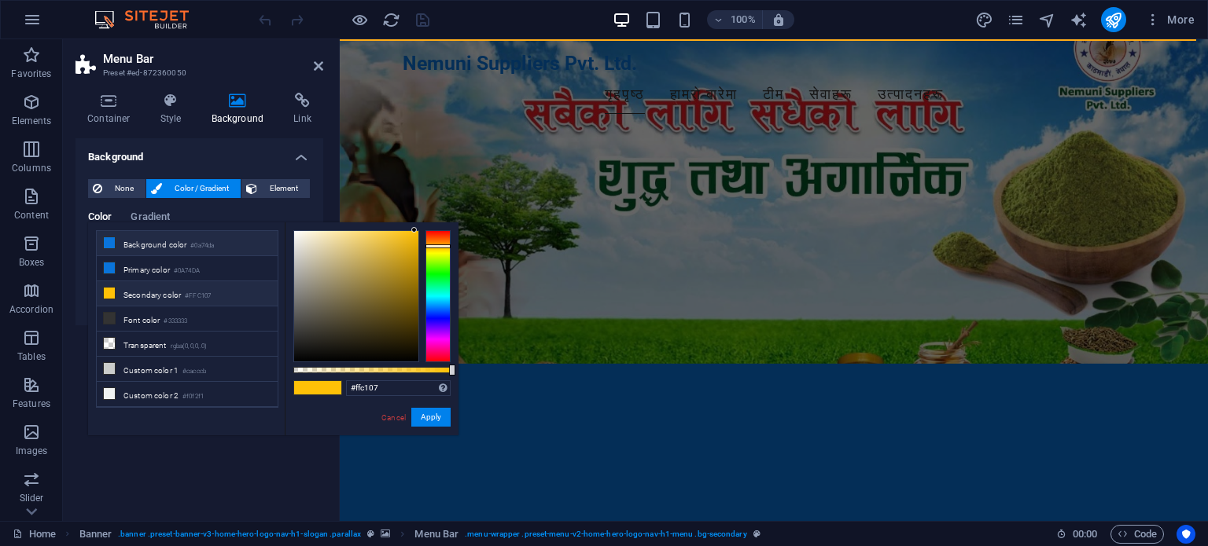
click at [125, 238] on li "Background color #0a74da" at bounding box center [187, 243] width 181 height 25
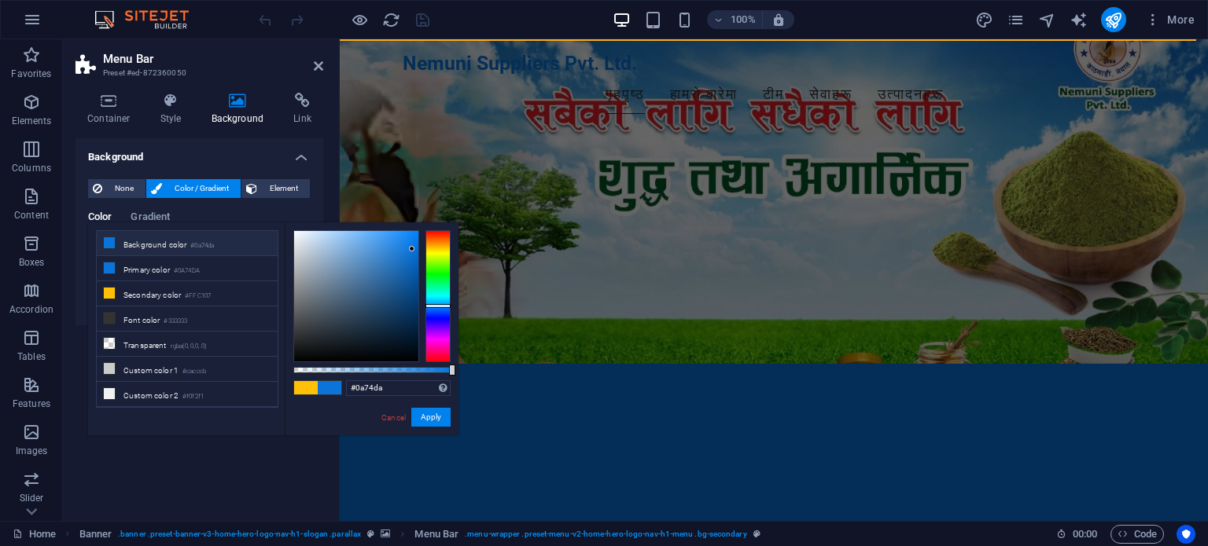
click at [307, 381] on span at bounding box center [306, 387] width 24 height 13
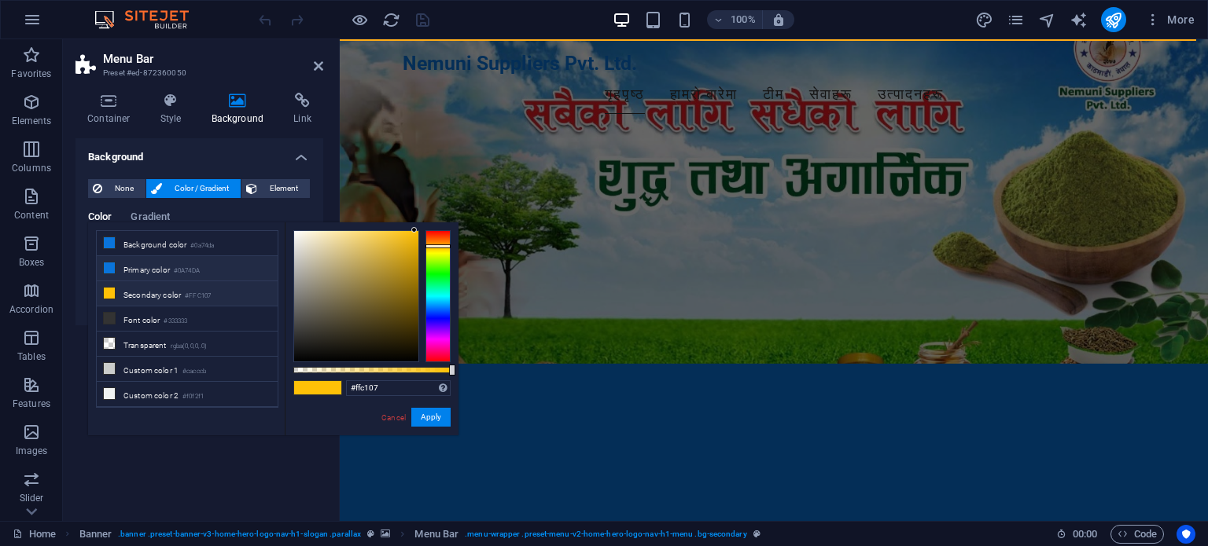
click at [148, 267] on li "Primary color #0A74DA" at bounding box center [187, 268] width 181 height 25
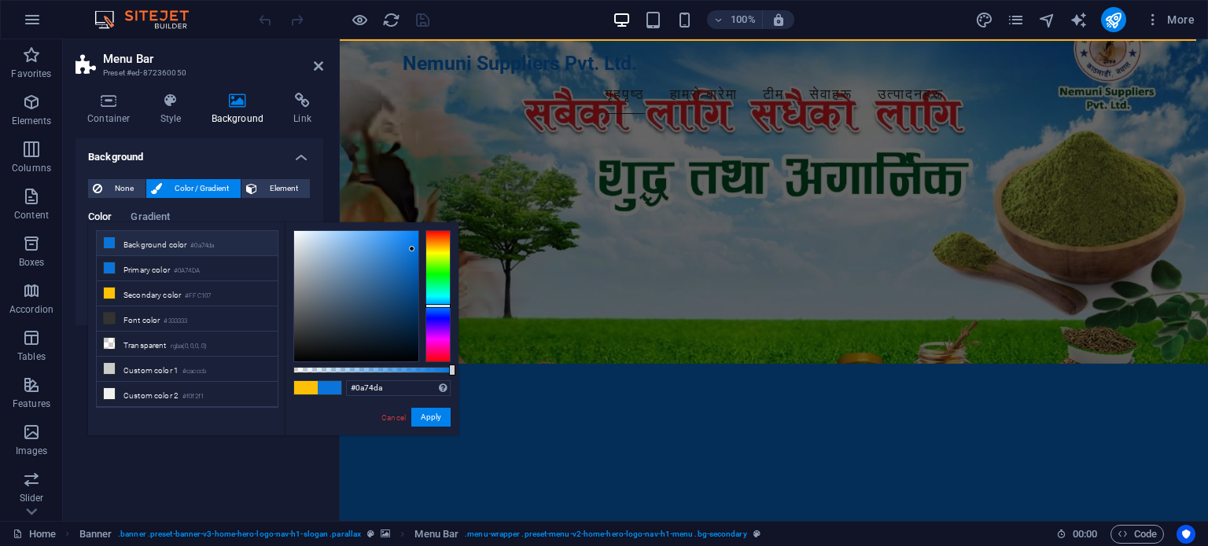
click at [306, 387] on span at bounding box center [306, 387] width 24 height 13
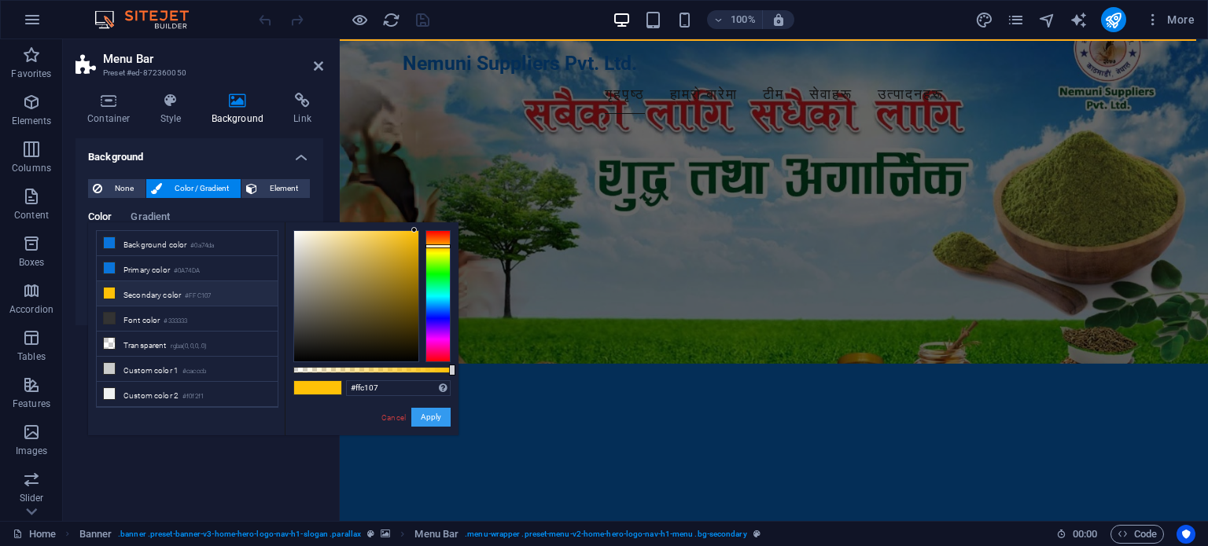
click at [431, 424] on button "Apply" at bounding box center [430, 417] width 39 height 19
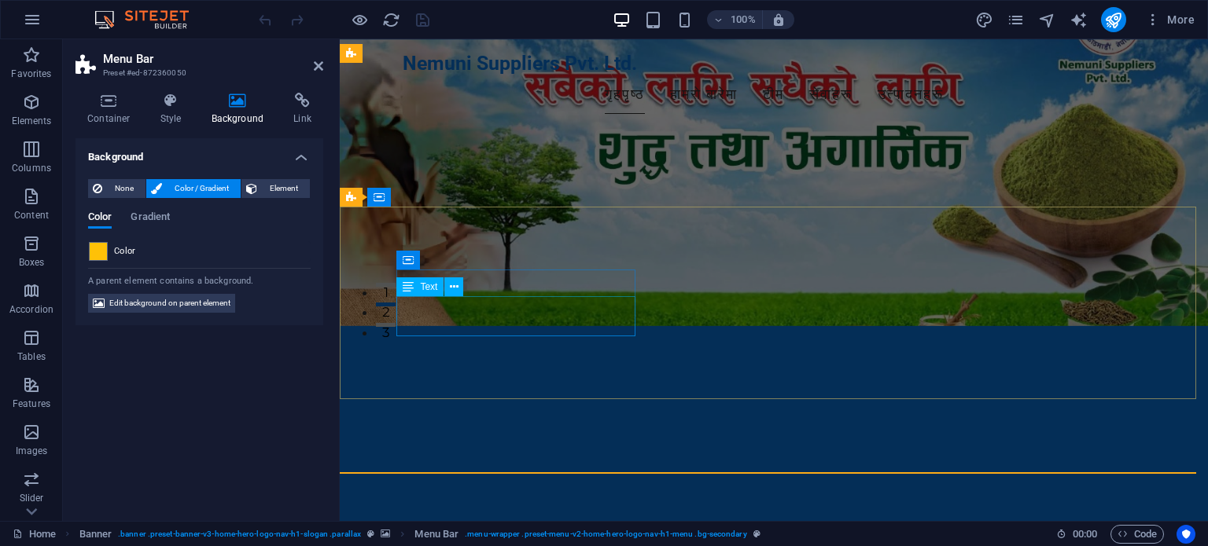
scroll to position [0, 0]
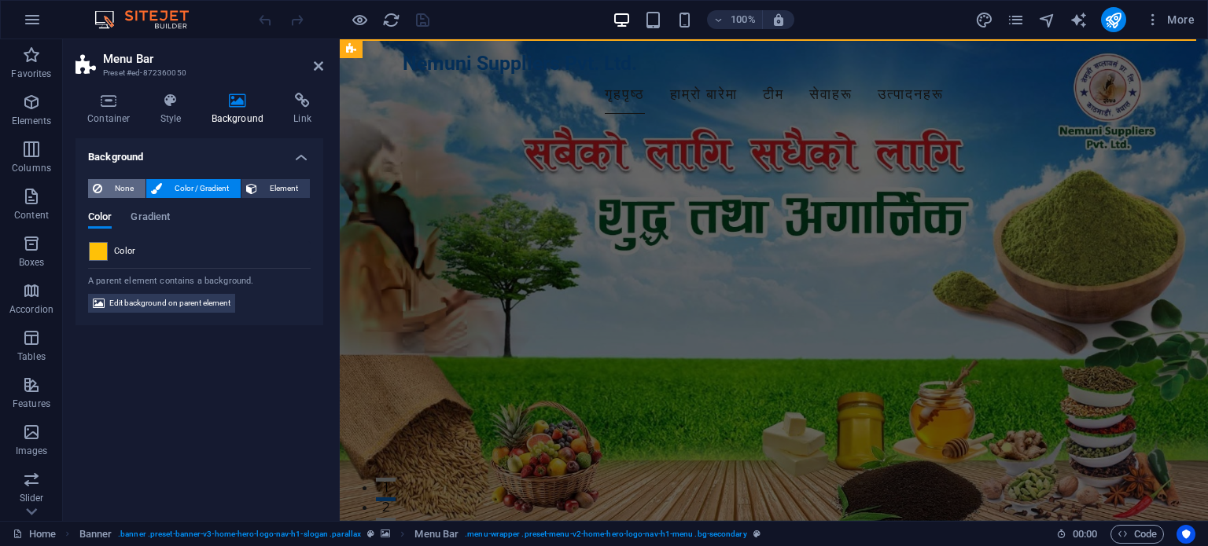
click at [127, 182] on span "None" at bounding box center [124, 188] width 34 height 19
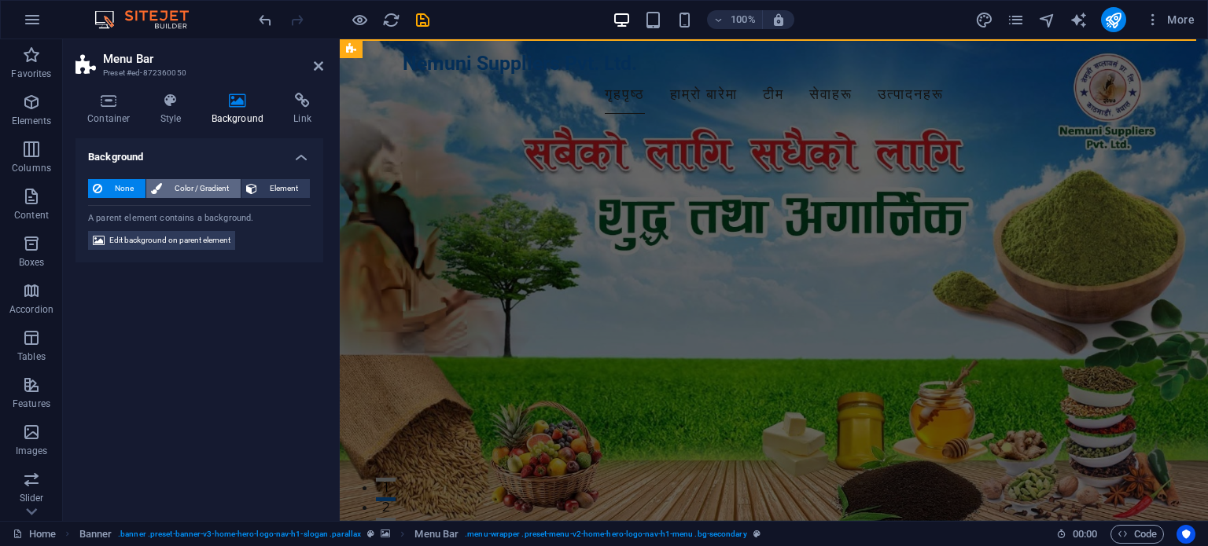
click at [167, 186] on span "Color / Gradient" at bounding box center [201, 188] width 69 height 19
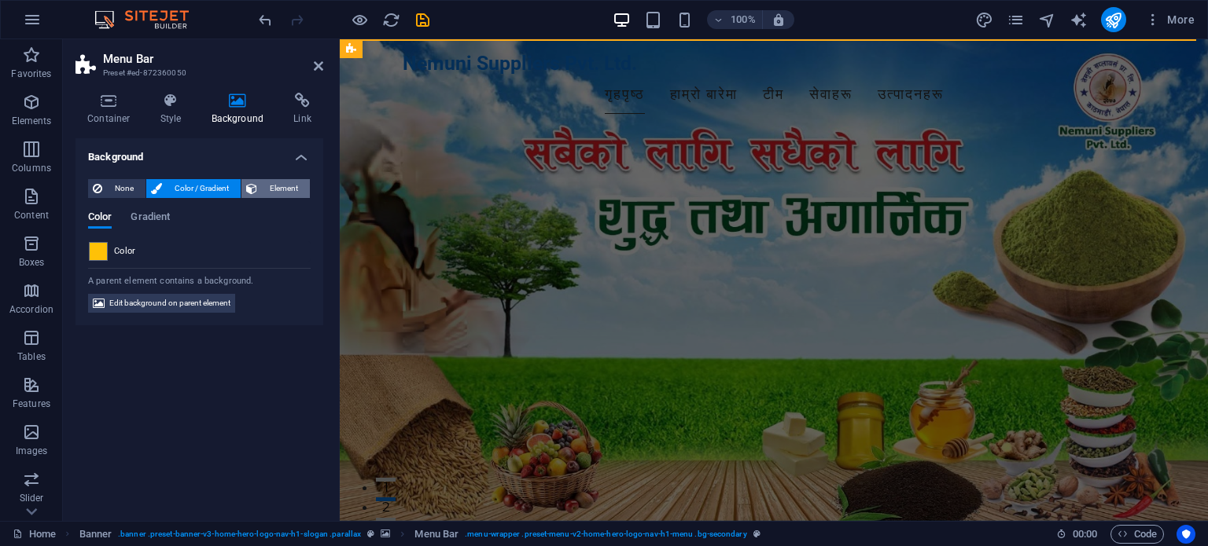
click at [280, 191] on span "Element" at bounding box center [283, 188] width 43 height 19
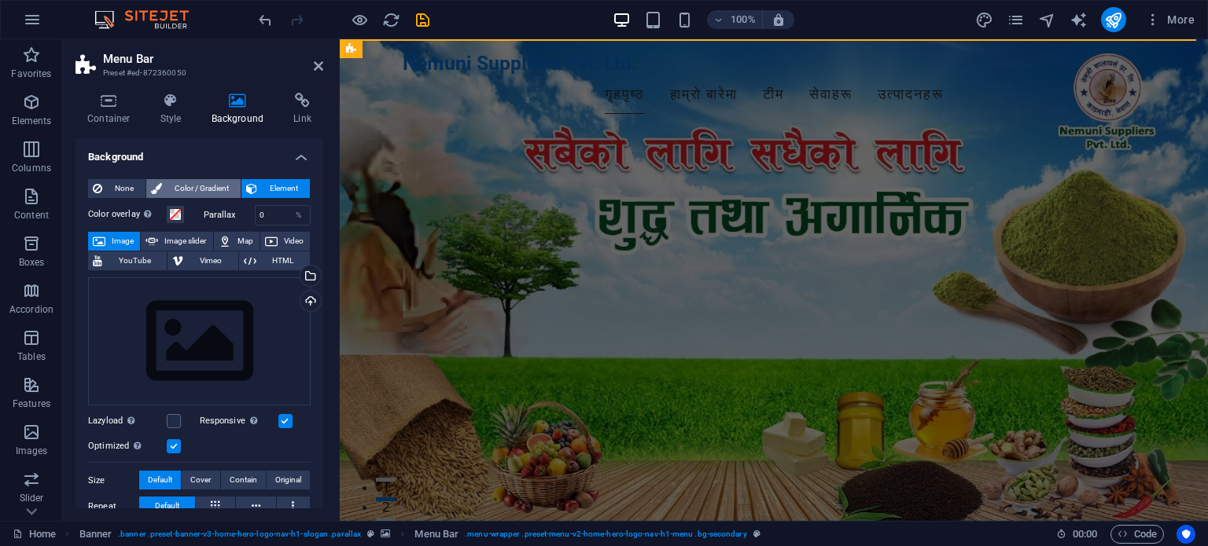
click at [204, 190] on span "Color / Gradient" at bounding box center [201, 188] width 69 height 19
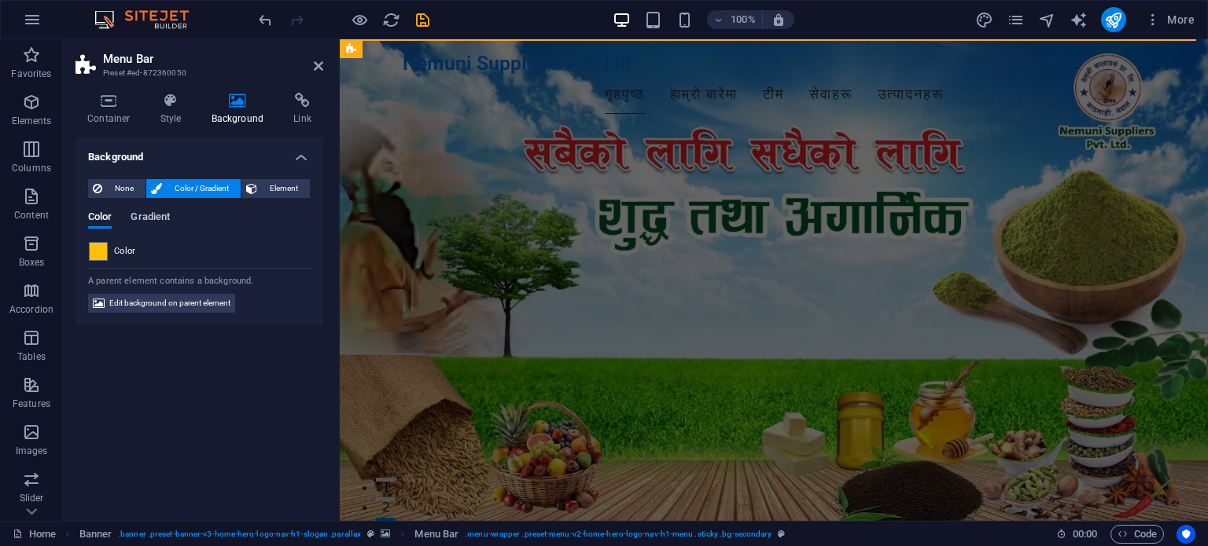
click at [142, 216] on span "Gradient" at bounding box center [150, 219] width 39 height 22
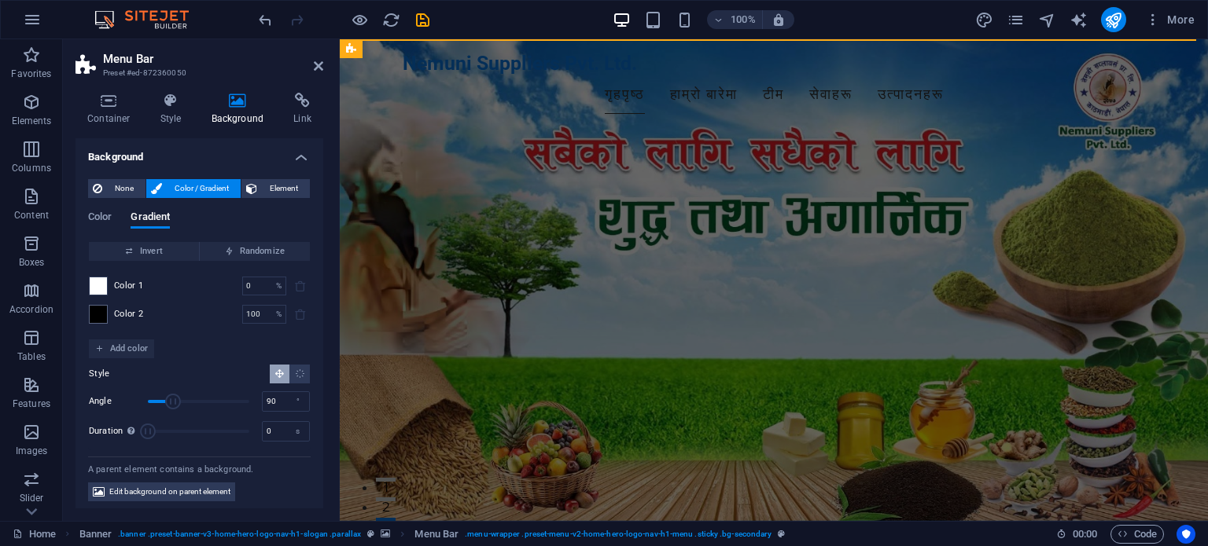
click at [97, 292] on span at bounding box center [98, 286] width 17 height 17
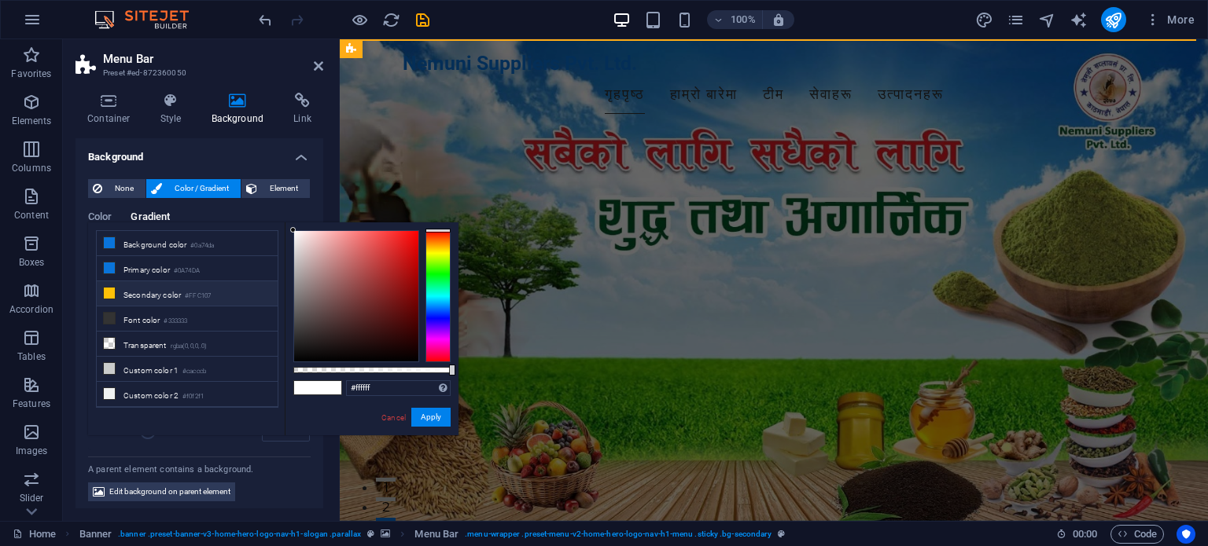
click at [116, 289] on li "Secondary color #FFC107" at bounding box center [187, 293] width 181 height 25
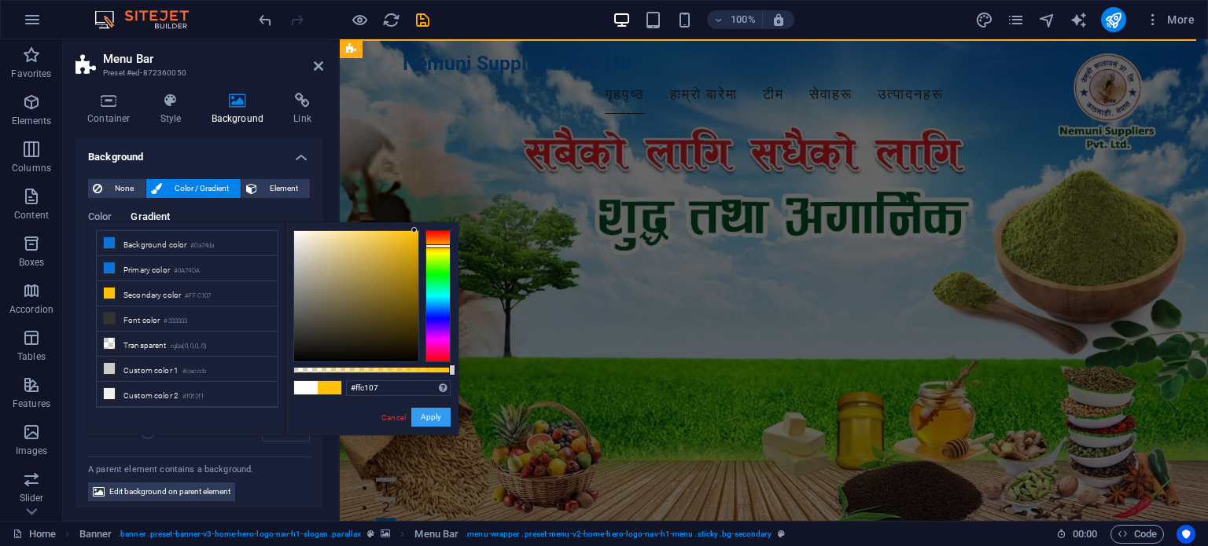
click at [427, 410] on button "Apply" at bounding box center [430, 417] width 39 height 19
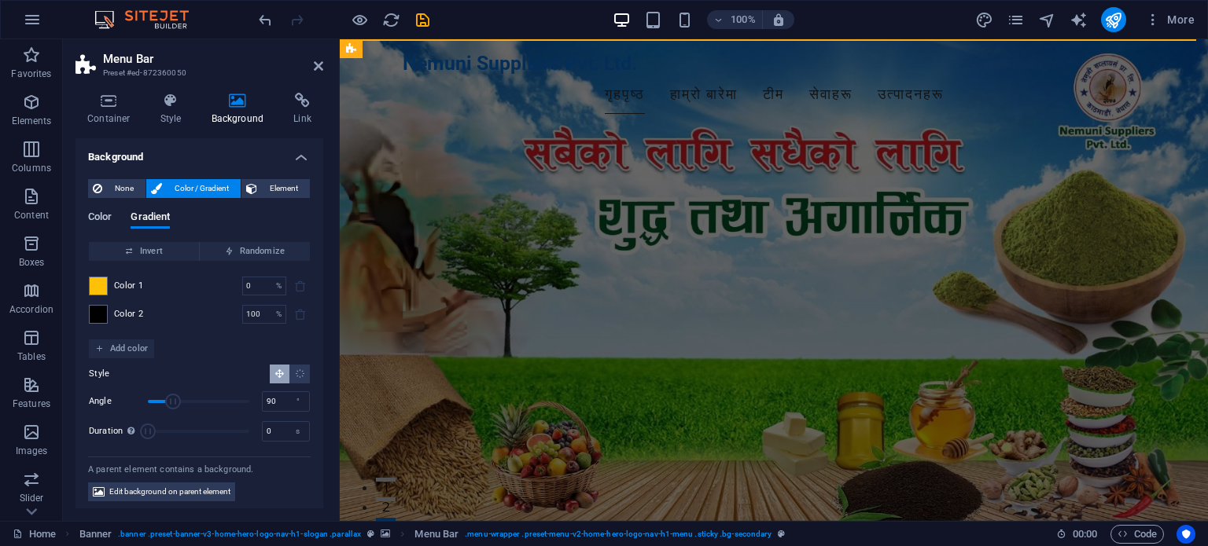
click at [107, 216] on span "Color" at bounding box center [100, 219] width 24 height 22
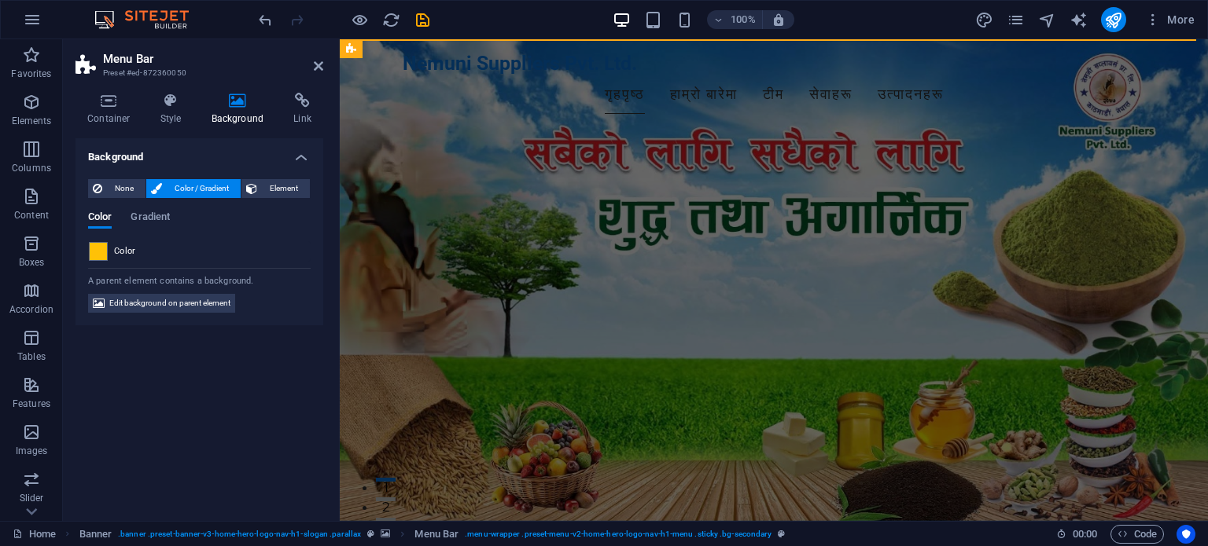
click at [121, 252] on span "Color" at bounding box center [125, 251] width 22 height 13
click at [92, 248] on span at bounding box center [98, 251] width 17 height 17
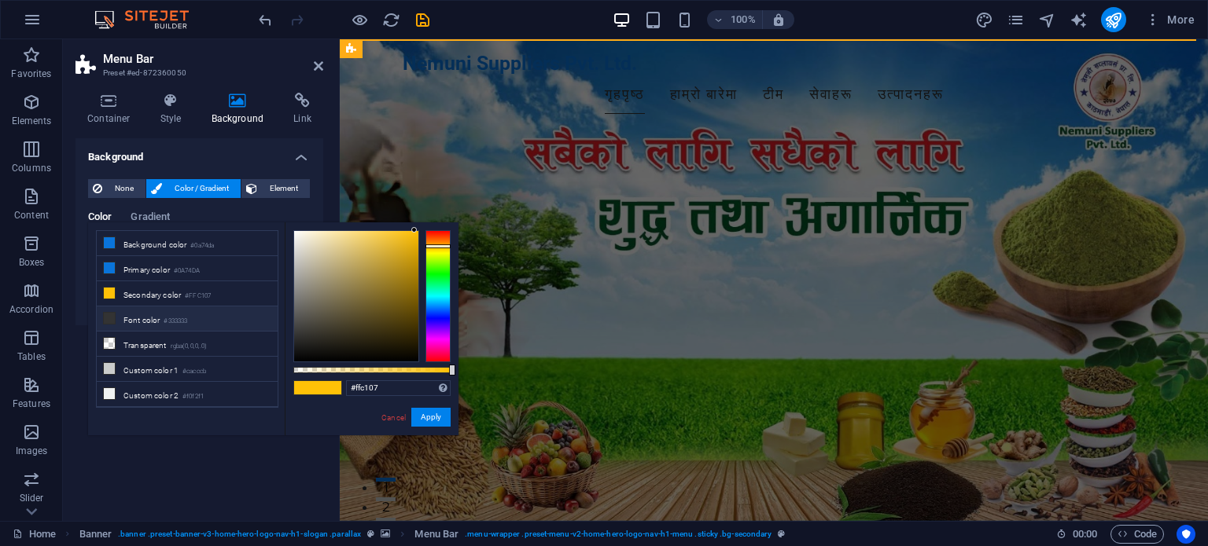
click at [176, 316] on small "#333333" at bounding box center [176, 321] width 24 height 11
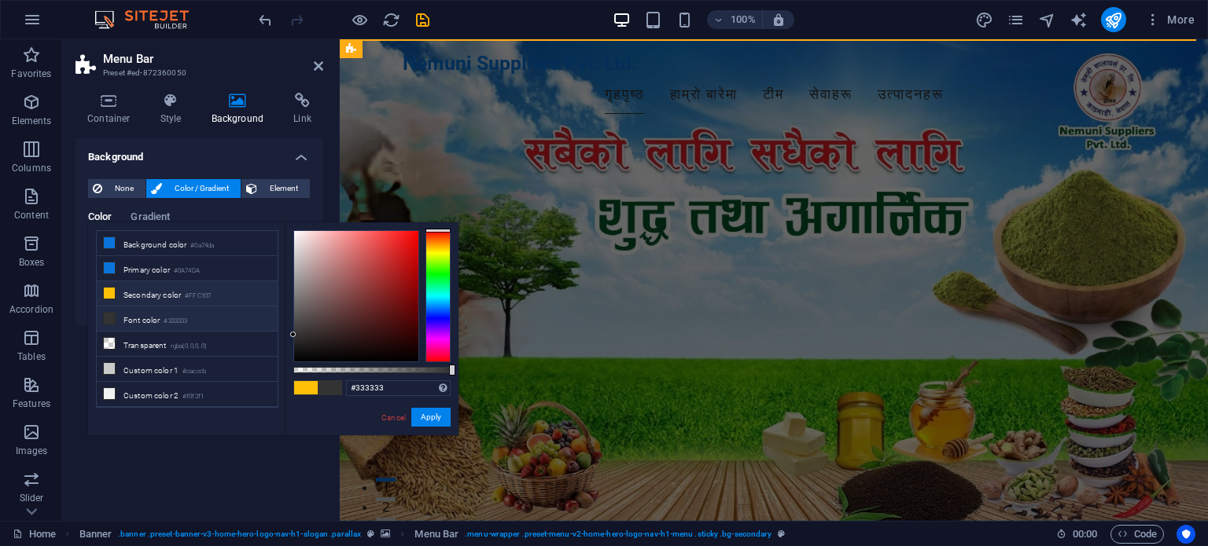
click at [163, 295] on li "Secondary color #FFC107" at bounding box center [187, 293] width 181 height 25
type input "#ffc107"
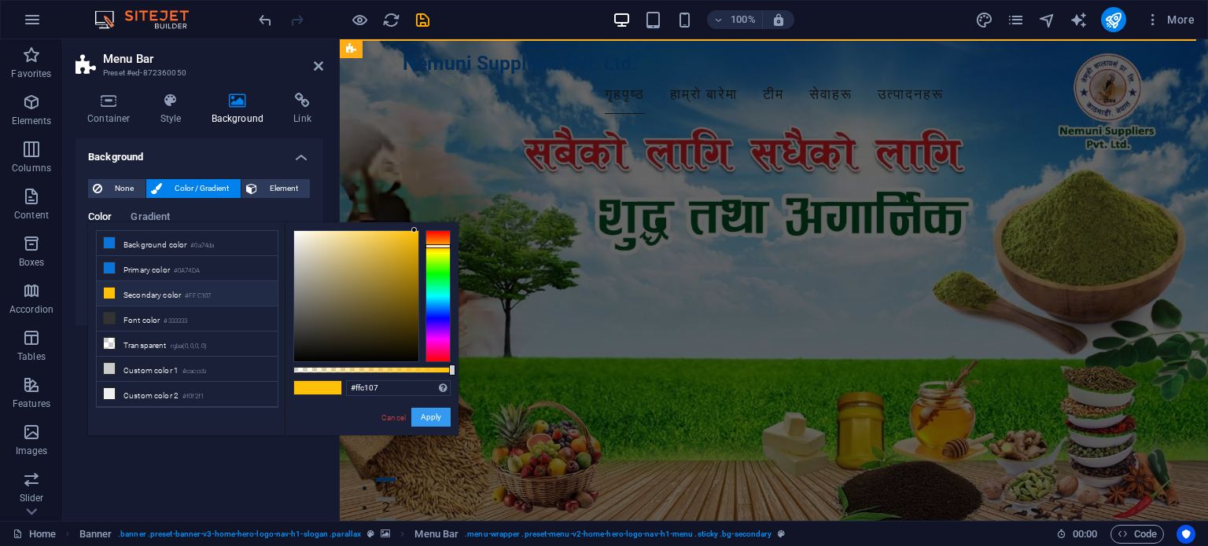
click at [425, 419] on button "Apply" at bounding box center [430, 417] width 39 height 19
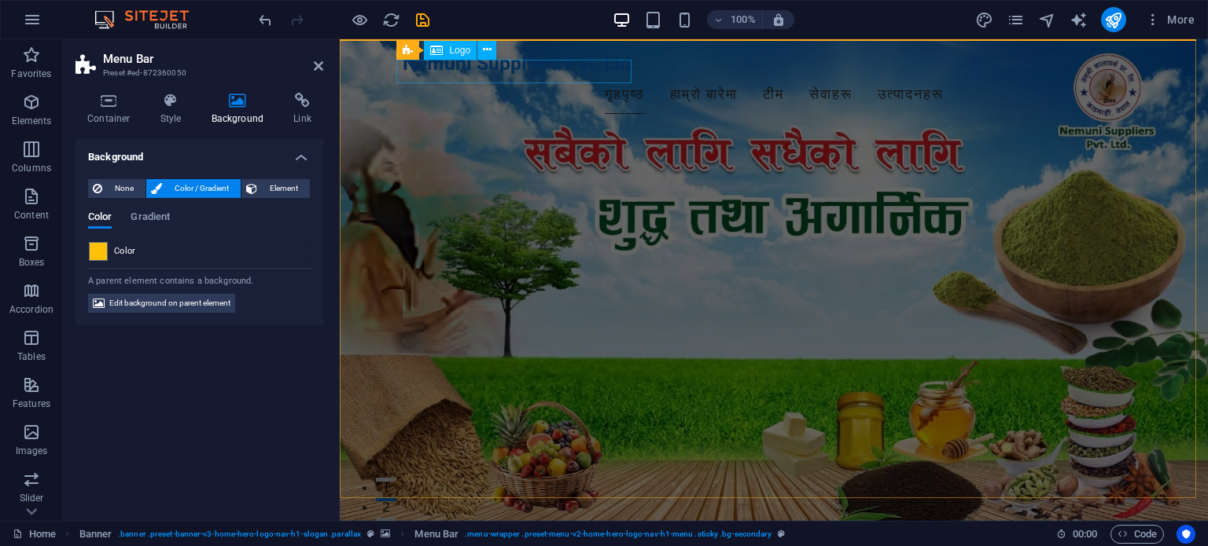
click at [476, 68] on div "Nemuni Suppliers Pvt. Ltd." at bounding box center [774, 64] width 742 height 24
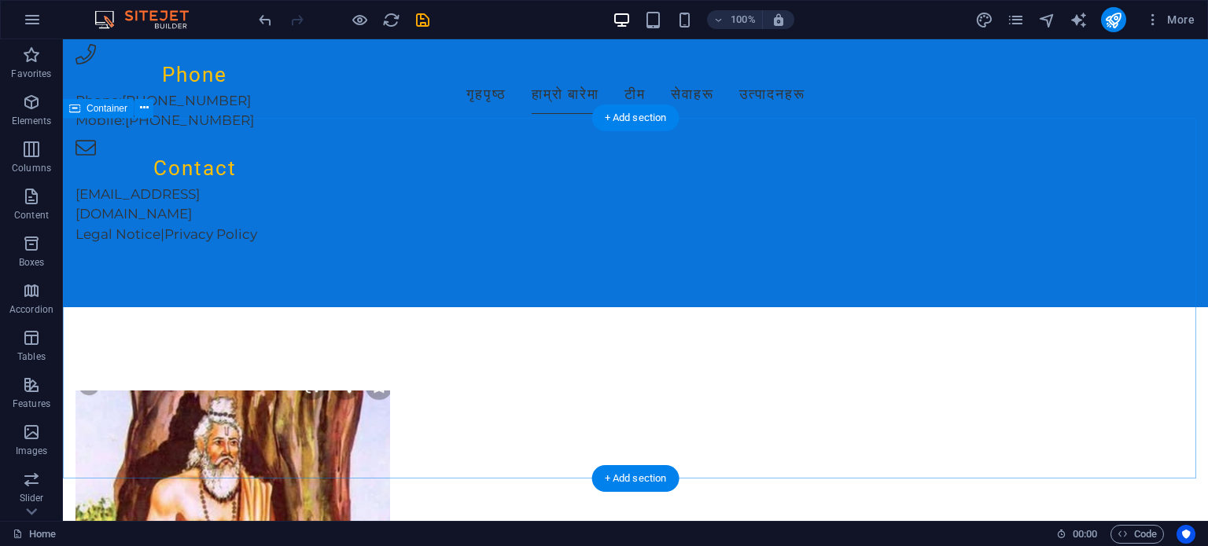
scroll to position [1101, 0]
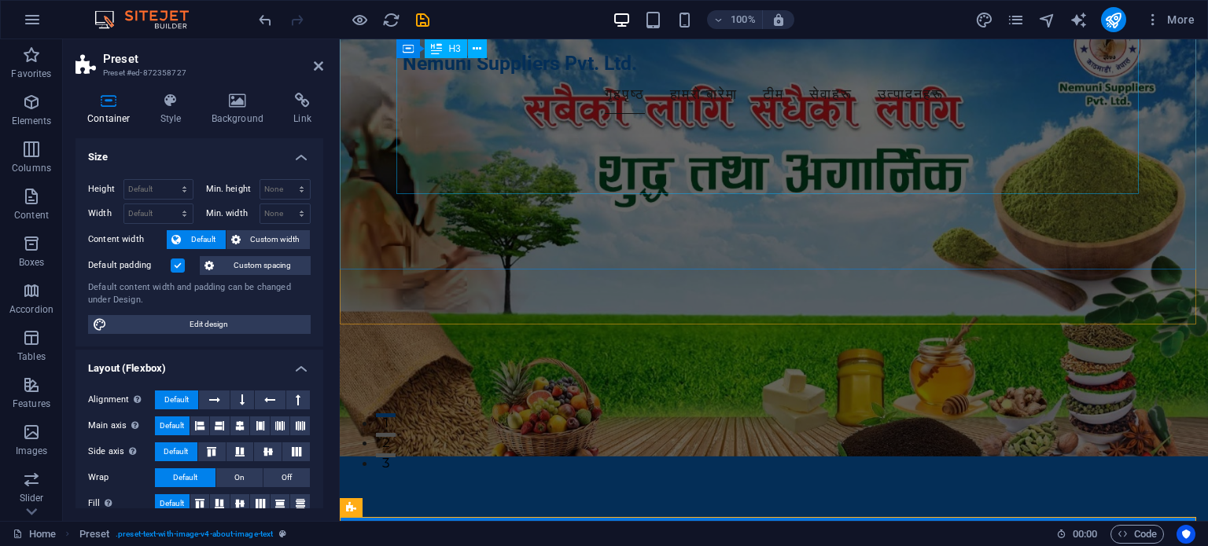
scroll to position [0, 0]
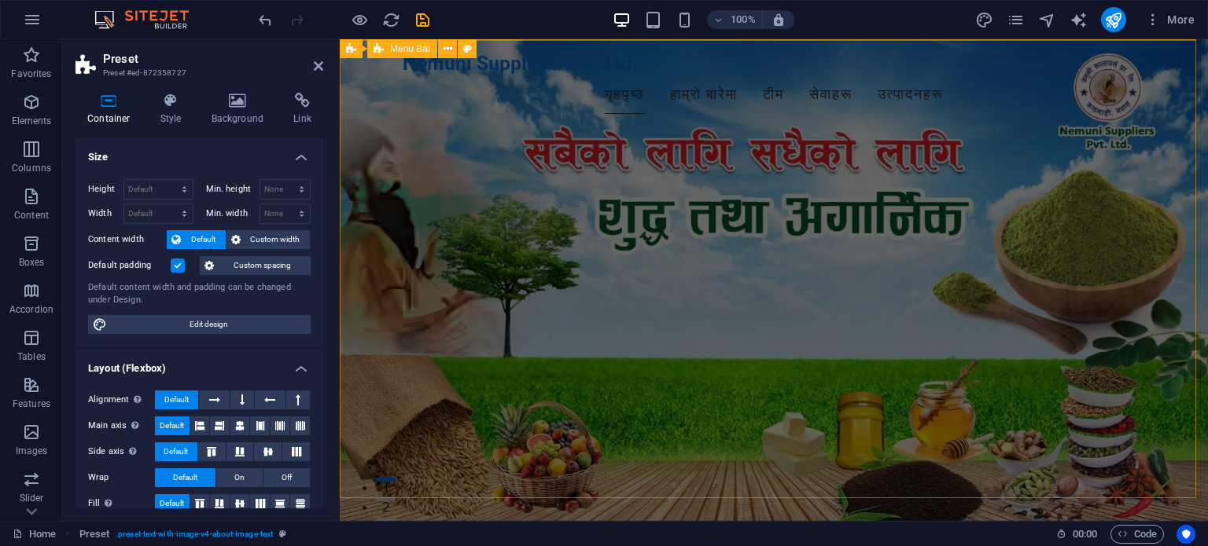
click at [386, 47] on div "Menu Bar" at bounding box center [402, 48] width 70 height 19
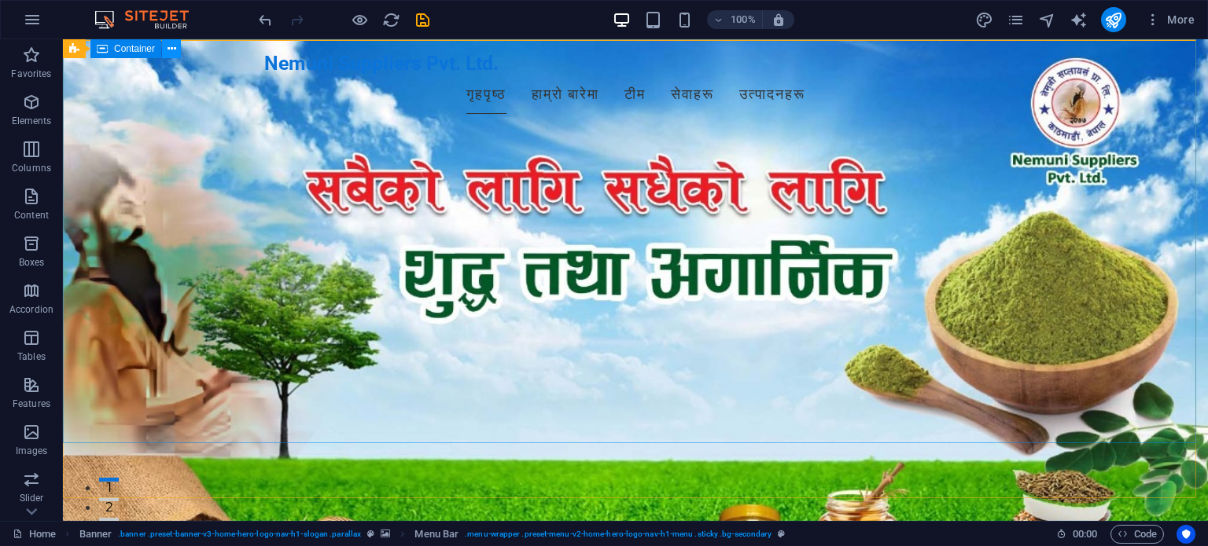
click at [175, 46] on icon at bounding box center [171, 49] width 9 height 17
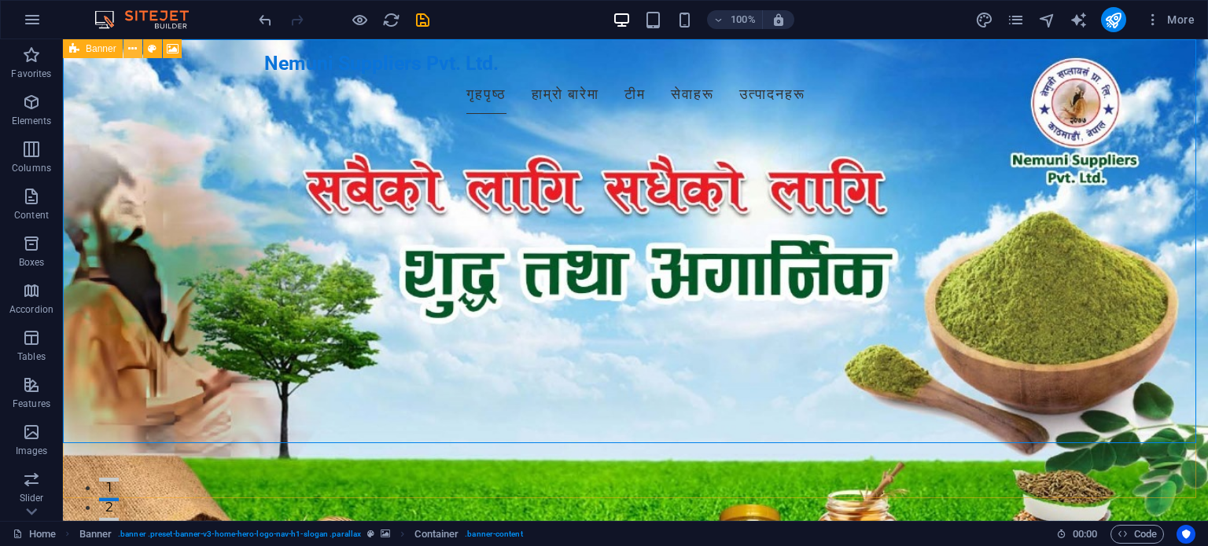
click at [129, 50] on icon at bounding box center [132, 49] width 9 height 17
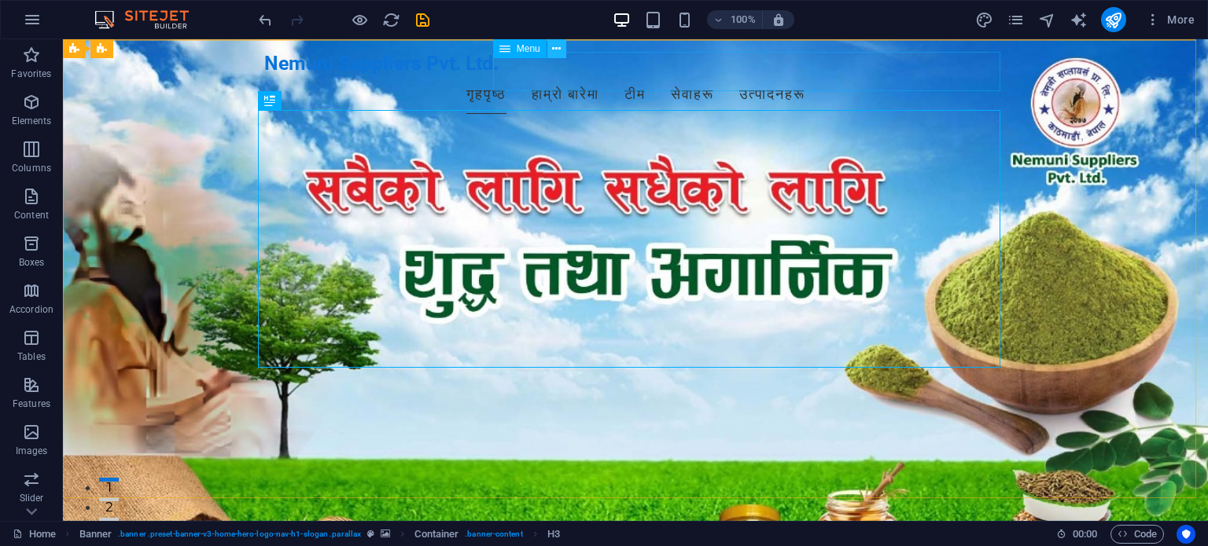
click at [556, 56] on icon at bounding box center [556, 49] width 9 height 17
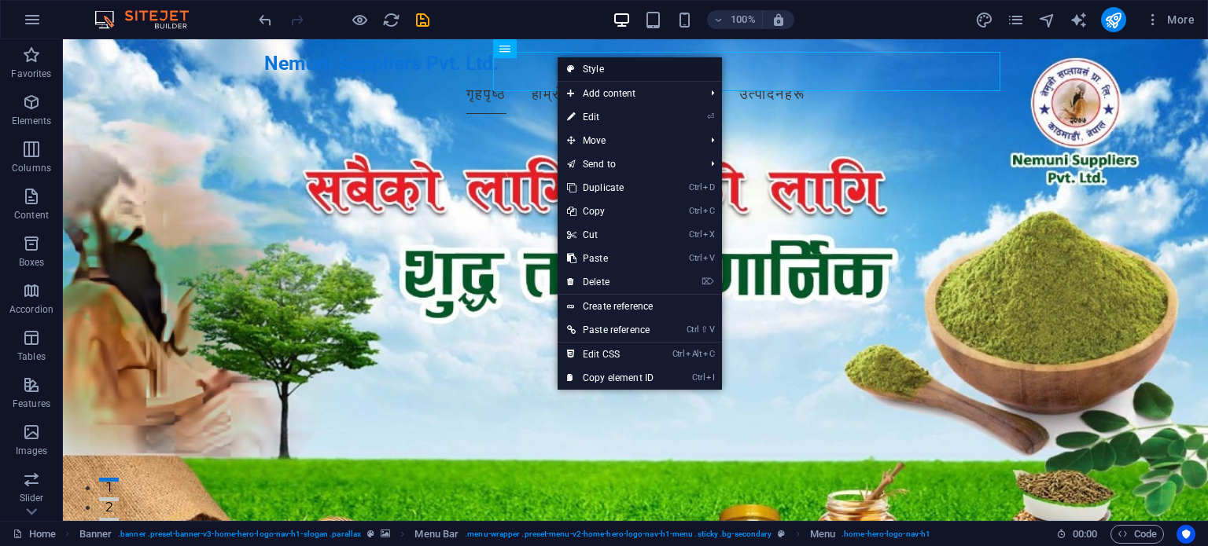
click at [588, 75] on link "Style" at bounding box center [639, 69] width 164 height 24
select select "rem"
select select "preset-menu-v2-home-hero-logo-nav-h1-menu"
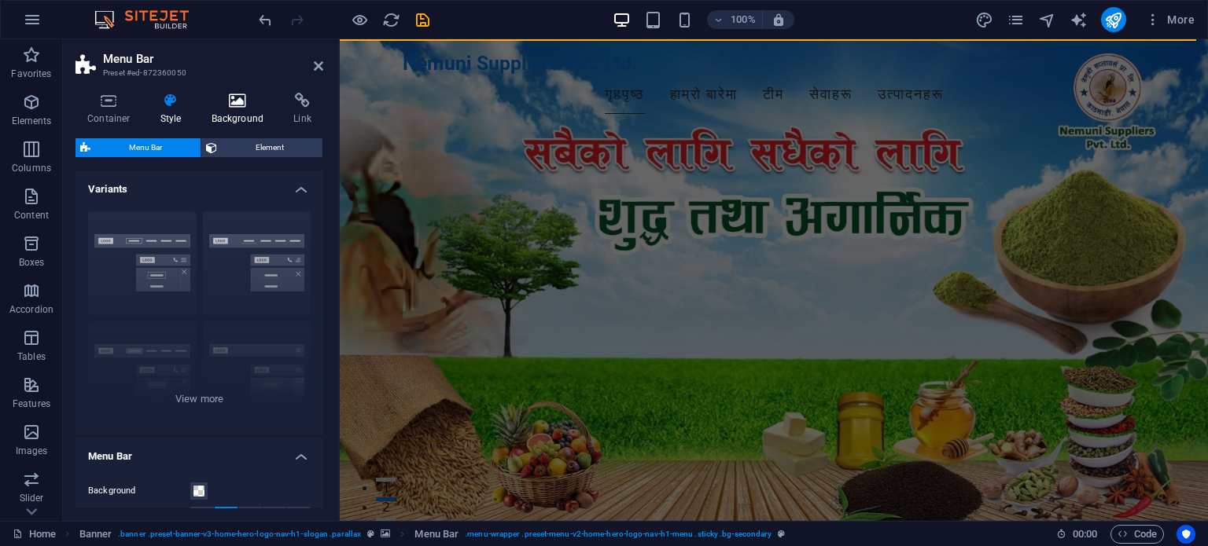
click at [227, 108] on icon at bounding box center [238, 101] width 76 height 16
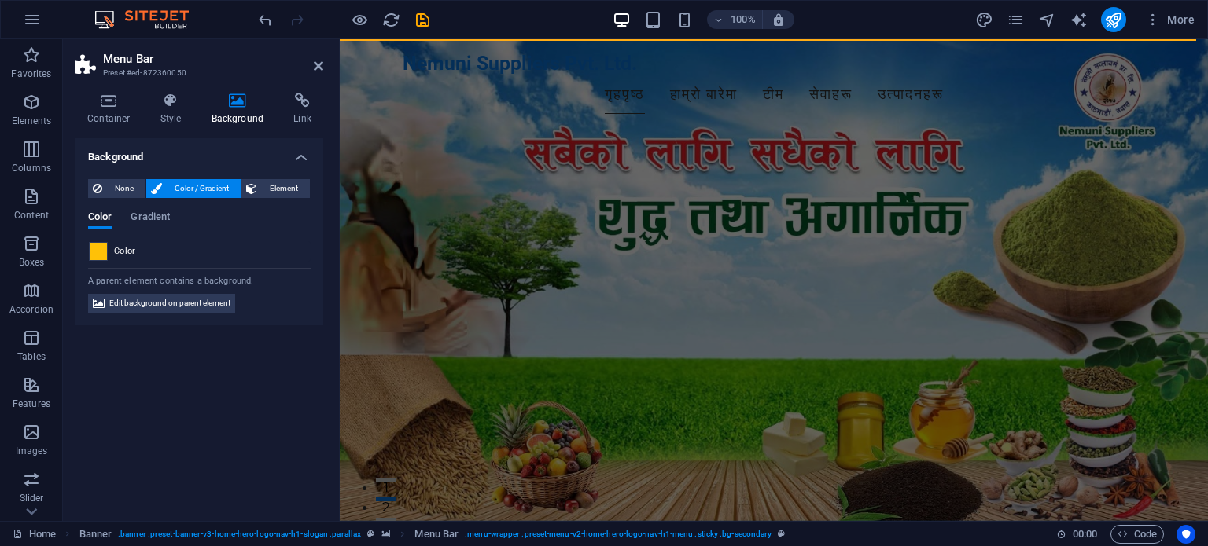
click at [104, 255] on span at bounding box center [98, 251] width 17 height 17
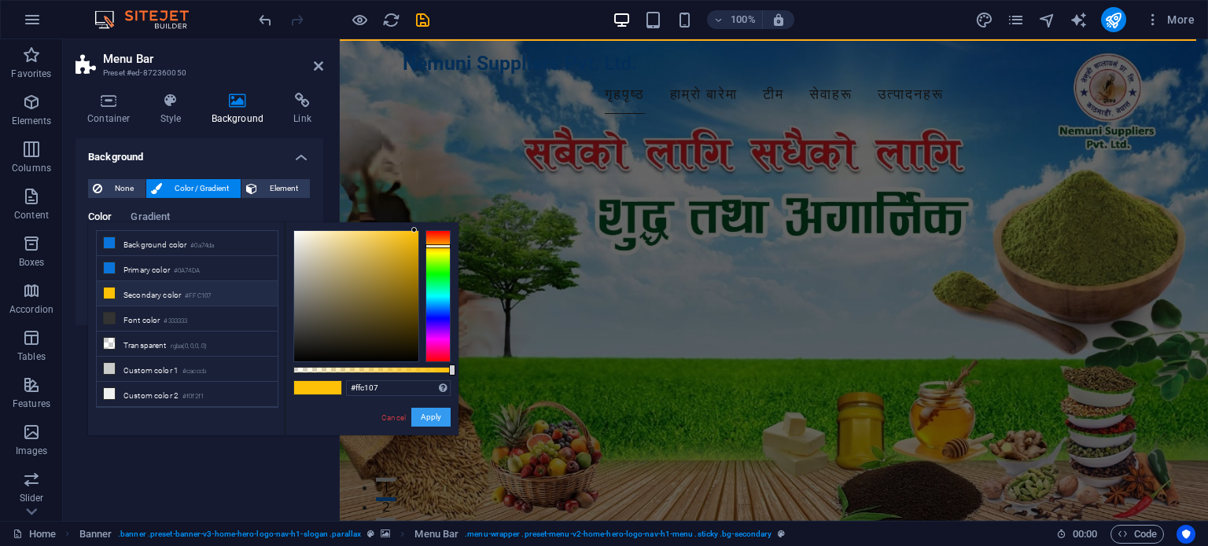
click at [427, 424] on button "Apply" at bounding box center [430, 417] width 39 height 19
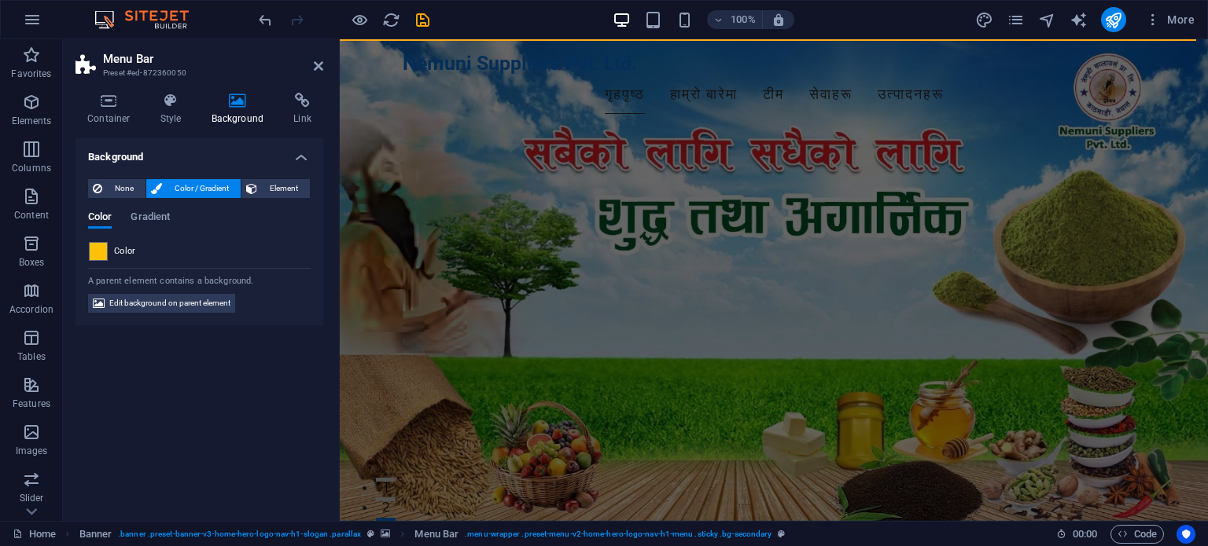
click at [79, 248] on div "None Color / Gradient Element Stretch background to full-width Color overlay Pl…" at bounding box center [199, 247] width 248 height 160
click at [90, 250] on span at bounding box center [98, 251] width 17 height 17
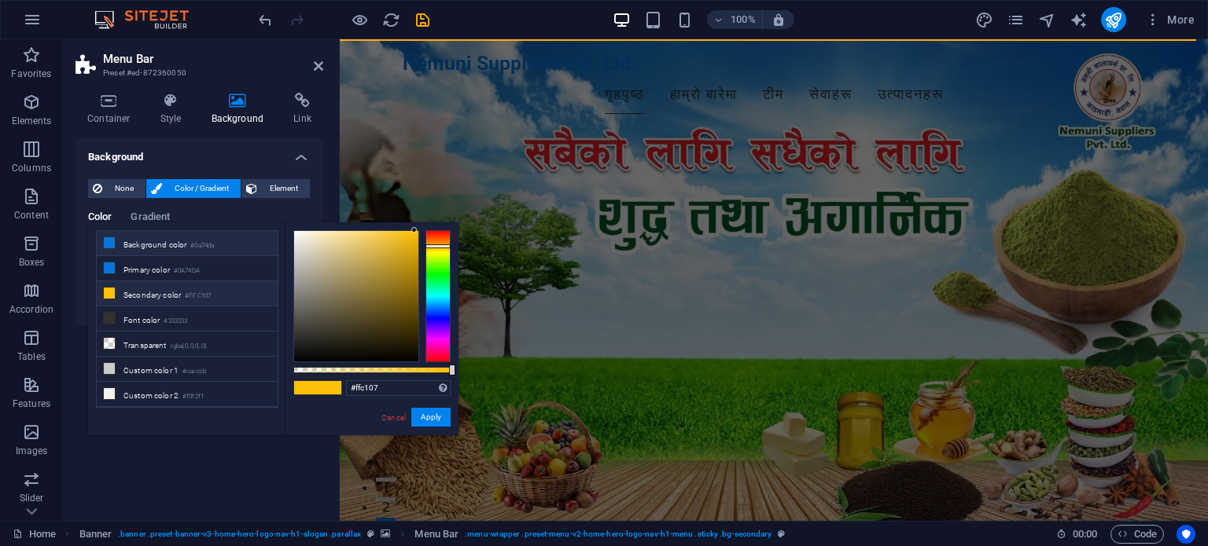
click at [120, 242] on li "Background color #0a74da" at bounding box center [187, 243] width 181 height 25
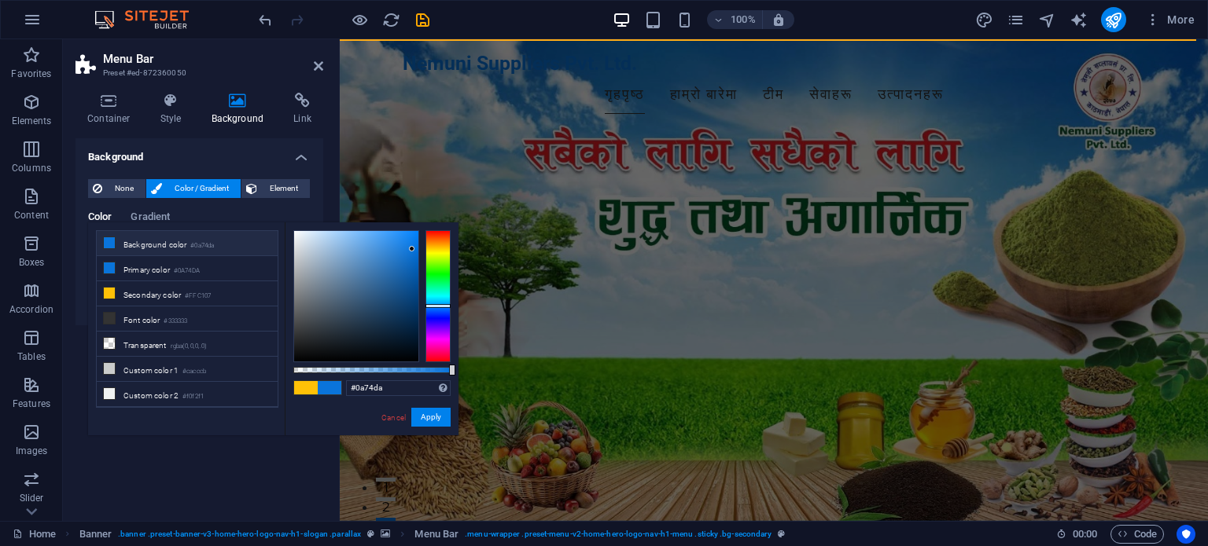
click at [311, 395] on div at bounding box center [317, 388] width 49 height 15
click at [340, 384] on div at bounding box center [317, 388] width 49 height 15
click at [327, 386] on span at bounding box center [330, 387] width 24 height 13
click at [299, 386] on span at bounding box center [306, 387] width 24 height 13
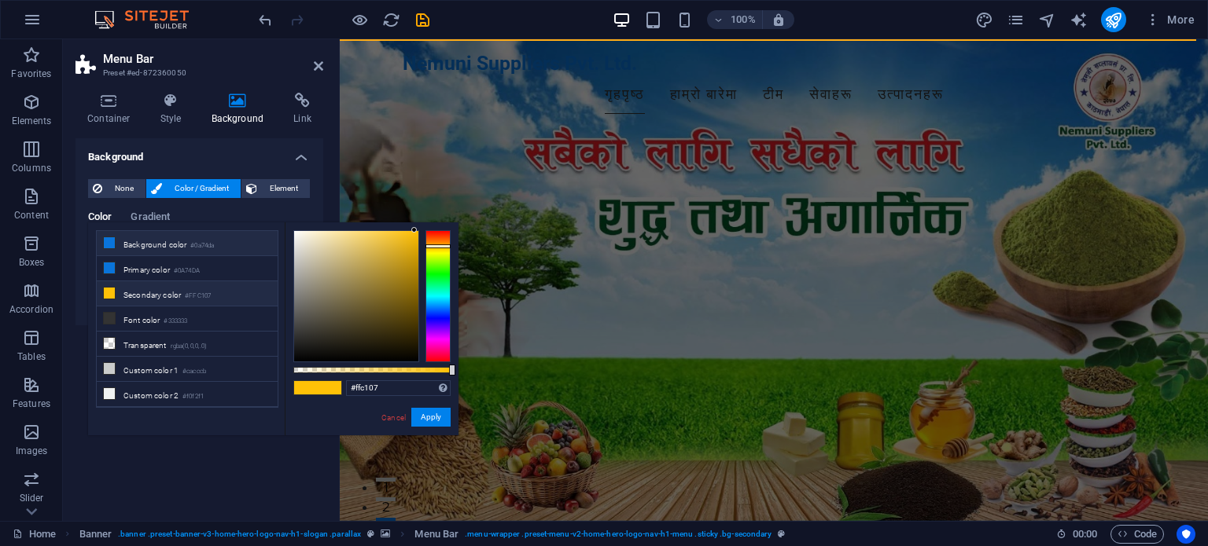
drag, startPoint x: 173, startPoint y: 293, endPoint x: 178, endPoint y: 243, distance: 50.5
click at [165, 238] on ul "Background color #0a74da Primary color #0A74DA Secondary color #FFC107 Font col…" at bounding box center [187, 319] width 182 height 178
click at [178, 243] on li "Background color #0a74da" at bounding box center [187, 243] width 181 height 25
type input "#0a74da"
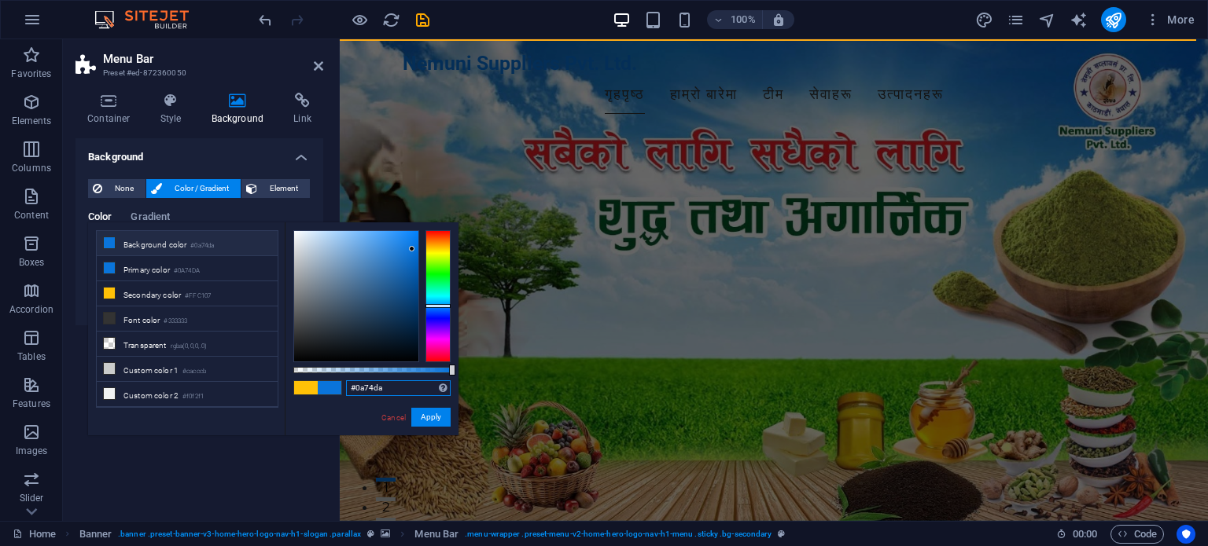
drag, startPoint x: 404, startPoint y: 395, endPoint x: 346, endPoint y: 401, distance: 58.5
click at [346, 401] on div "#0a74da Supported formats #0852ed rgb(8, 82, 237) rgba(8, 82, 237, 90%) hsv(221…" at bounding box center [372, 443] width 174 height 441
paste input "#ffc107"
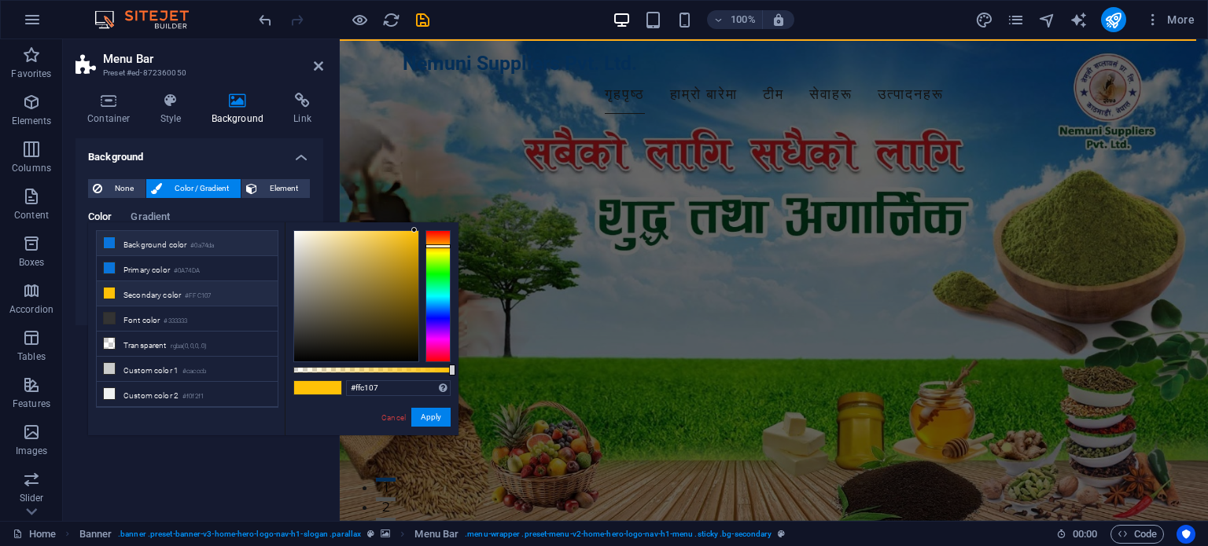
click at [150, 248] on li "Background color #0a74da" at bounding box center [187, 243] width 181 height 25
type input "#0a74da"
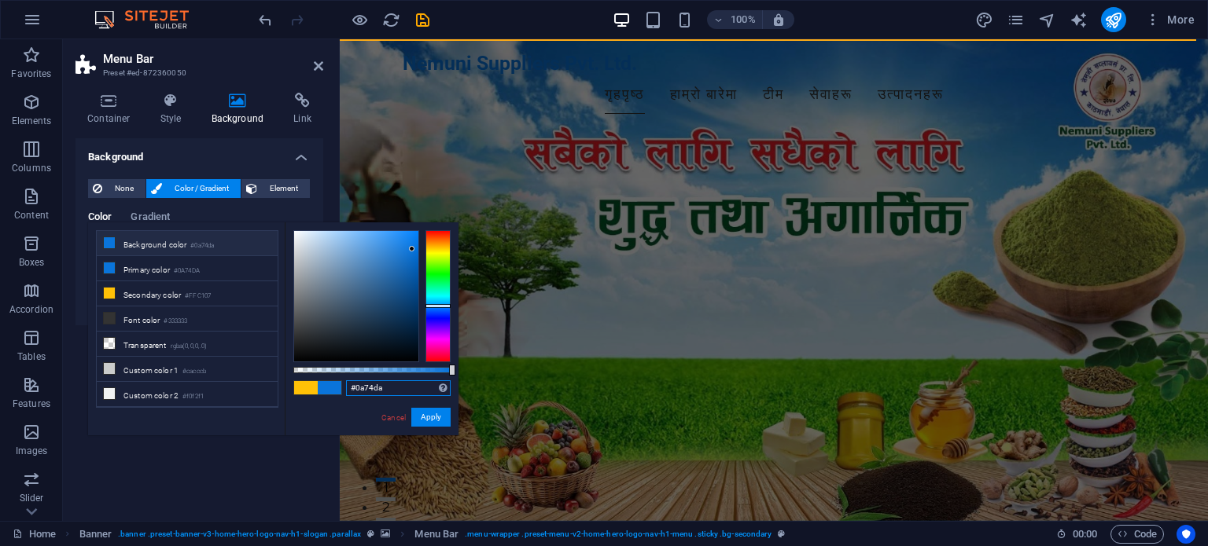
drag, startPoint x: 392, startPoint y: 393, endPoint x: 329, endPoint y: 395, distance: 62.9
click at [329, 395] on div "#0a74da Supported formats #0852ed rgb(8, 82, 237) rgba(8, 82, 237, 90%) hsv(221…" at bounding box center [372, 443] width 174 height 441
type input "y"
click at [433, 254] on div at bounding box center [437, 296] width 25 height 132
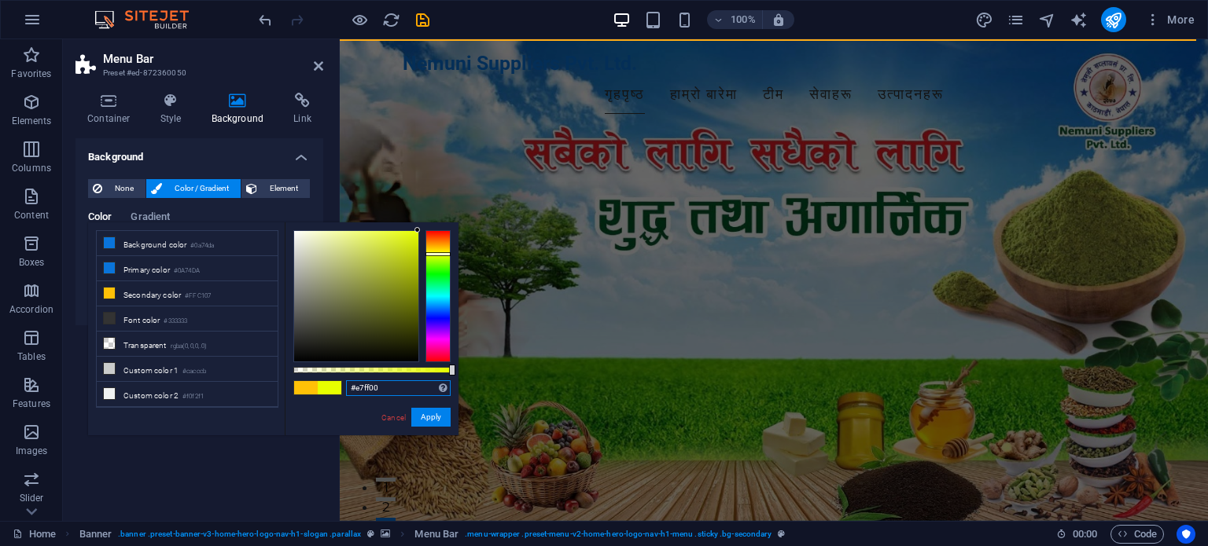
drag, startPoint x: 384, startPoint y: 263, endPoint x: 443, endPoint y: 234, distance: 66.8
click at [428, 226] on div "#e7ff00 Supported formats #0852ed rgb(8, 82, 237) rgba(8, 82, 237, 90%) hsv(221…" at bounding box center [372, 443] width 174 height 441
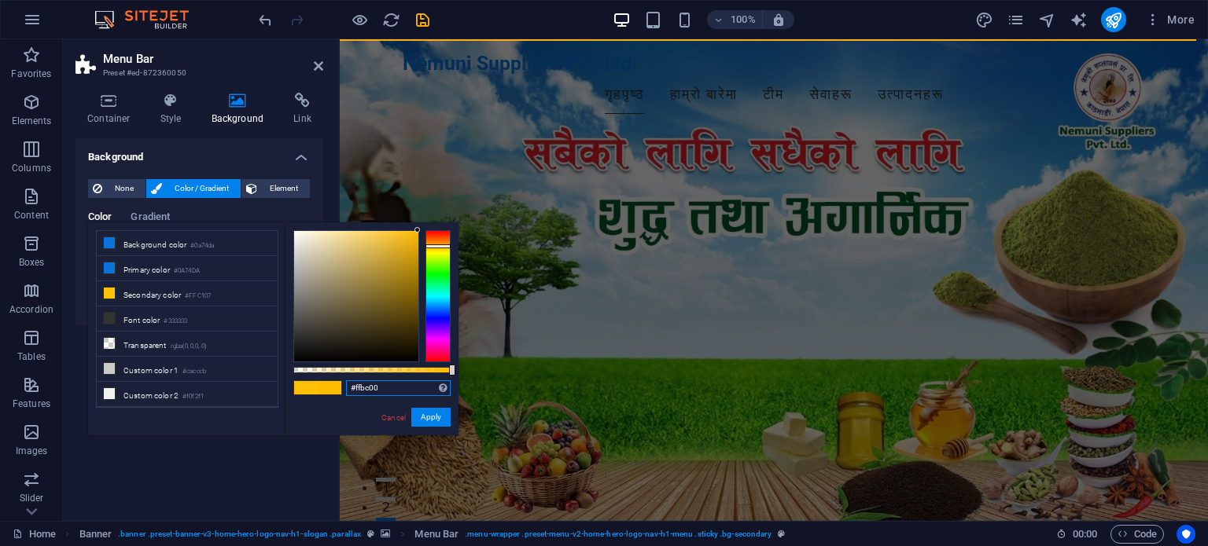
click at [442, 246] on div at bounding box center [437, 296] width 25 height 132
drag, startPoint x: 415, startPoint y: 230, endPoint x: 418, endPoint y: 270, distance: 40.2
click at [418, 233] on div at bounding box center [417, 232] width 6 height 6
type input "#fab800"
click at [427, 419] on button "Apply" at bounding box center [430, 417] width 39 height 19
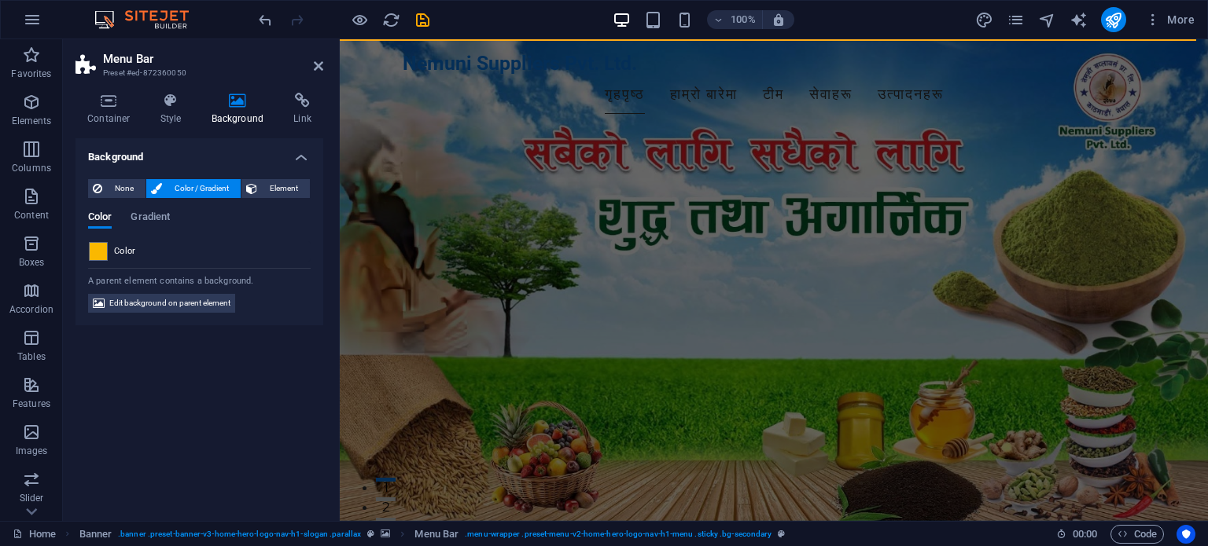
click at [200, 248] on div "Color" at bounding box center [199, 251] width 221 height 19
click at [87, 247] on div "None Color / Gradient Element Stretch background to full-width Color overlay Pl…" at bounding box center [199, 247] width 248 height 160
click at [94, 247] on span at bounding box center [98, 251] width 17 height 17
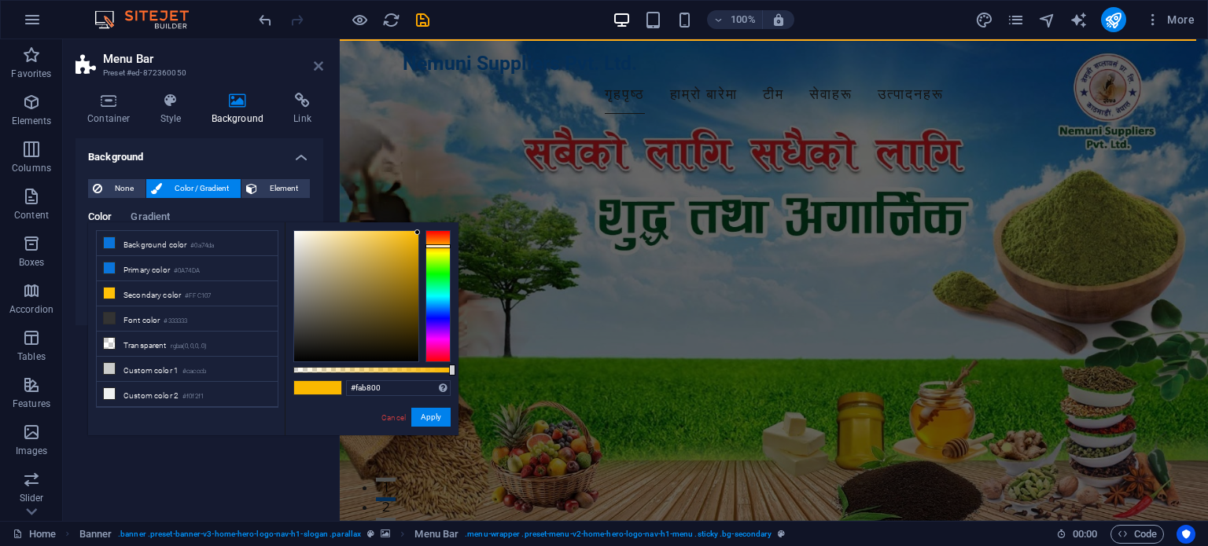
click at [318, 66] on icon at bounding box center [318, 66] width 9 height 13
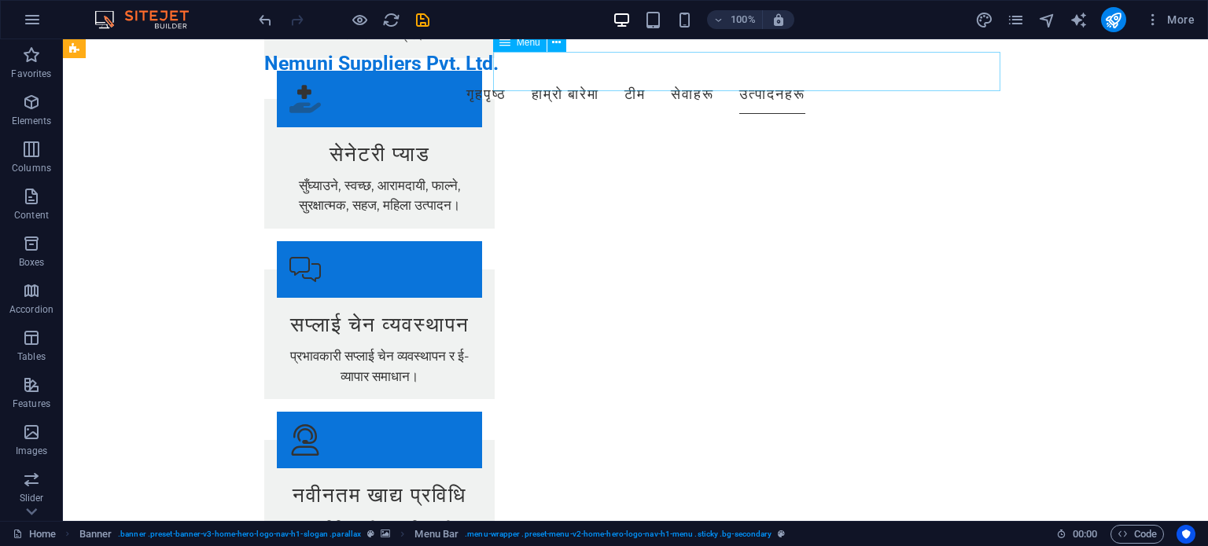
scroll to position [3459, 0]
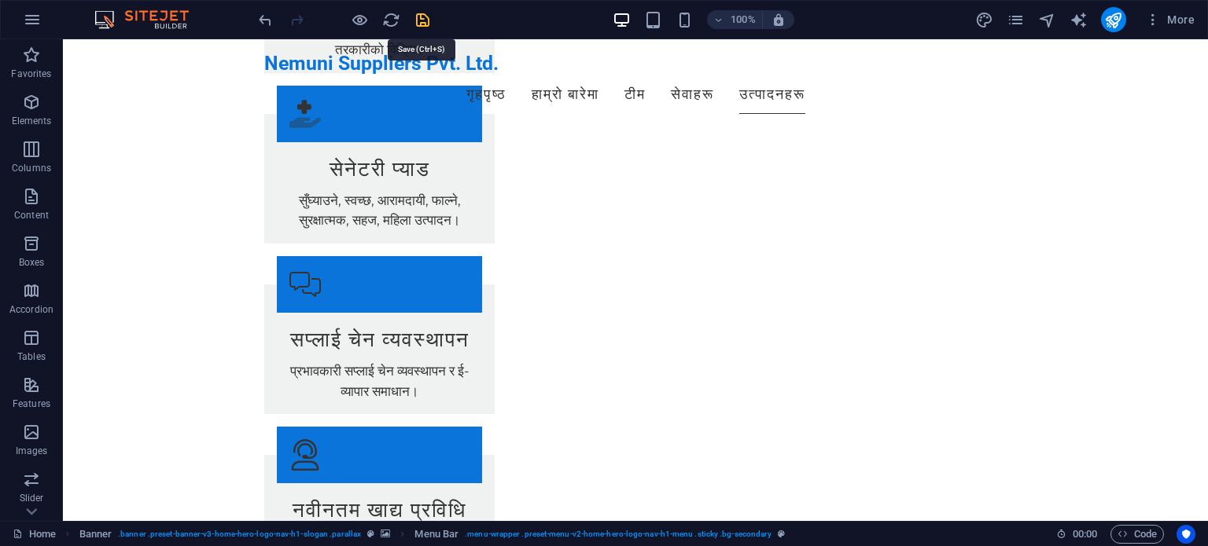
click at [422, 24] on icon "save" at bounding box center [423, 20] width 18 height 18
